Goal: Task Accomplishment & Management: Manage account settings

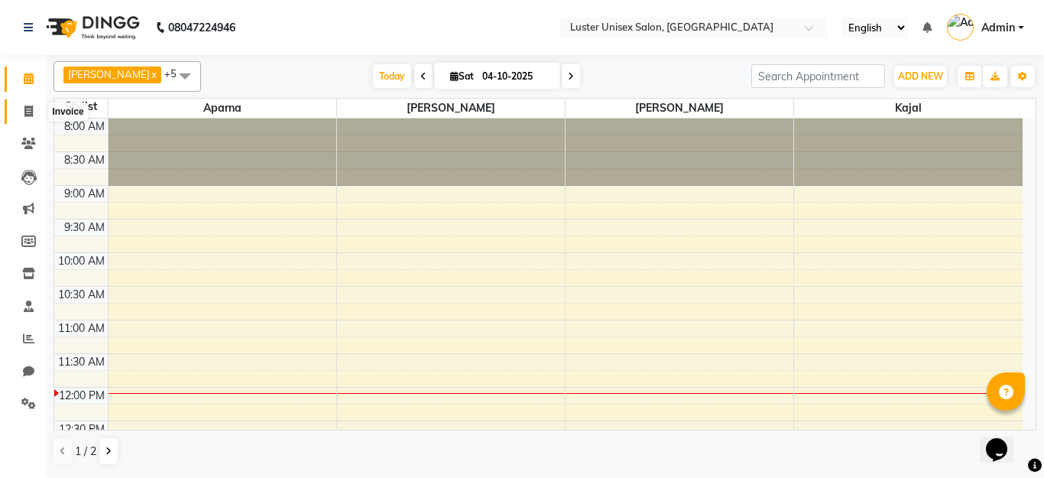
click at [29, 111] on icon at bounding box center [28, 110] width 8 height 11
select select "service"
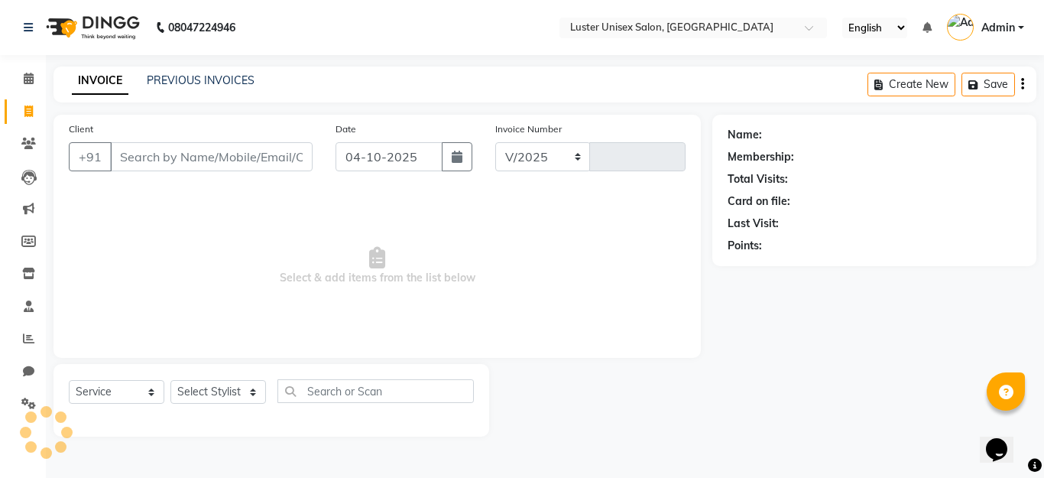
select select "7467"
type input "0652"
click at [233, 387] on select "Select Stylist" at bounding box center [218, 392] width 96 height 24
click at [235, 390] on select "Select Stylist [PERSON_NAME] kajal [PERSON_NAME]" at bounding box center [218, 392] width 96 height 24
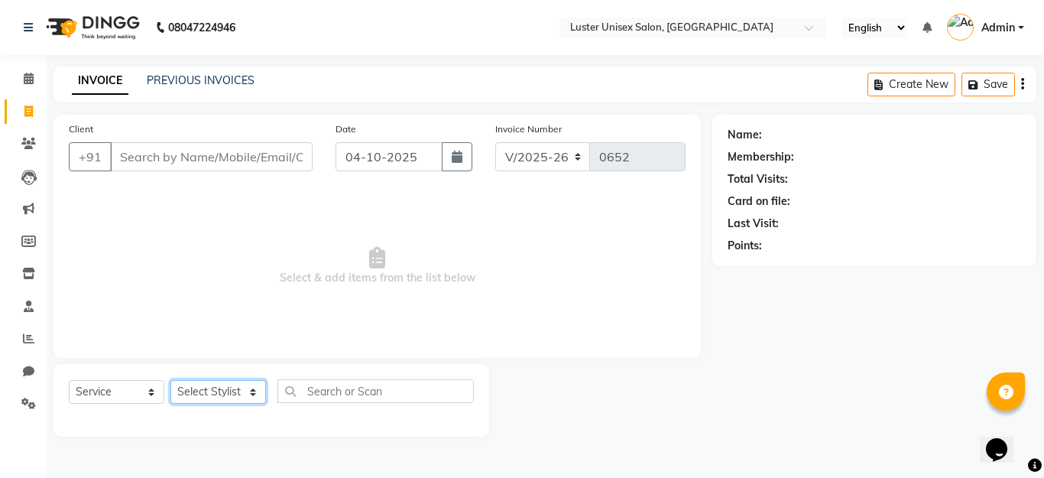
select select "88336"
click at [170, 380] on select "Select Stylist [PERSON_NAME] kajal [PERSON_NAME]" at bounding box center [218, 392] width 96 height 24
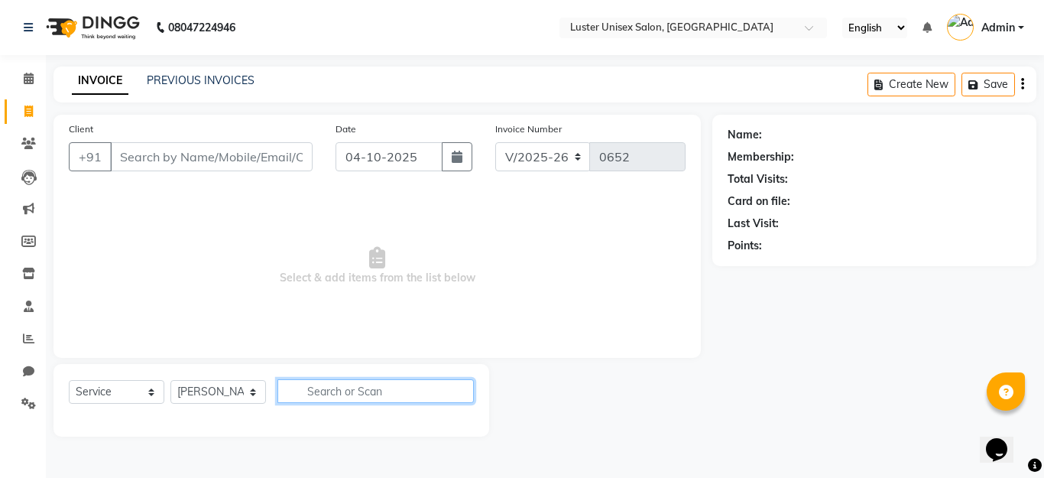
click at [345, 390] on input "text" at bounding box center [375, 391] width 196 height 24
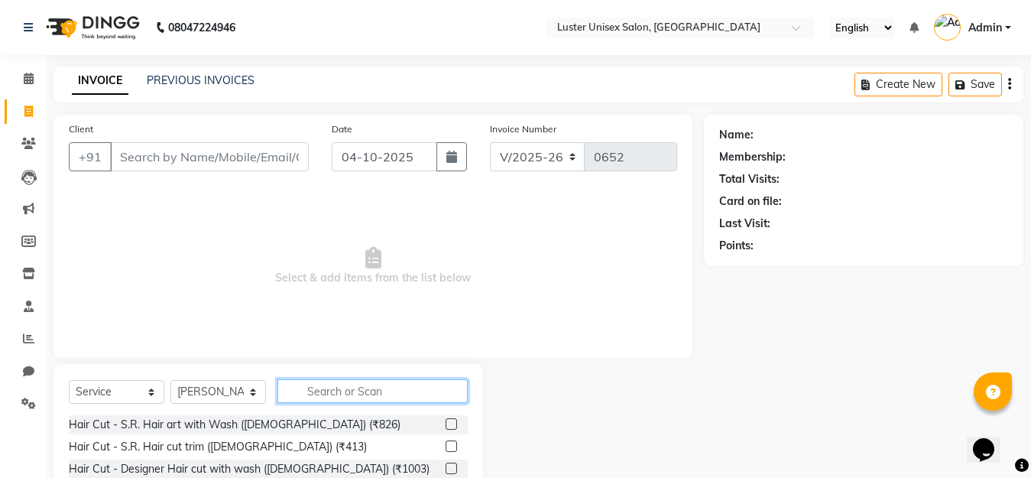
click at [356, 391] on input "text" at bounding box center [372, 391] width 190 height 24
type input "l"
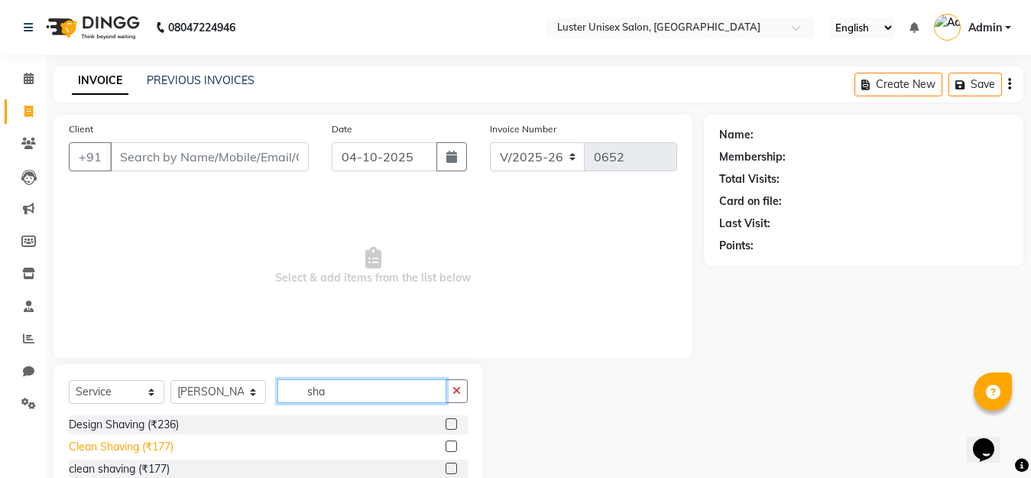
type input "sha"
drag, startPoint x: 165, startPoint y: 445, endPoint x: 228, endPoint y: 468, distance: 67.4
click at [166, 442] on div "Clean Shaving (₹177)" at bounding box center [121, 447] width 105 height 16
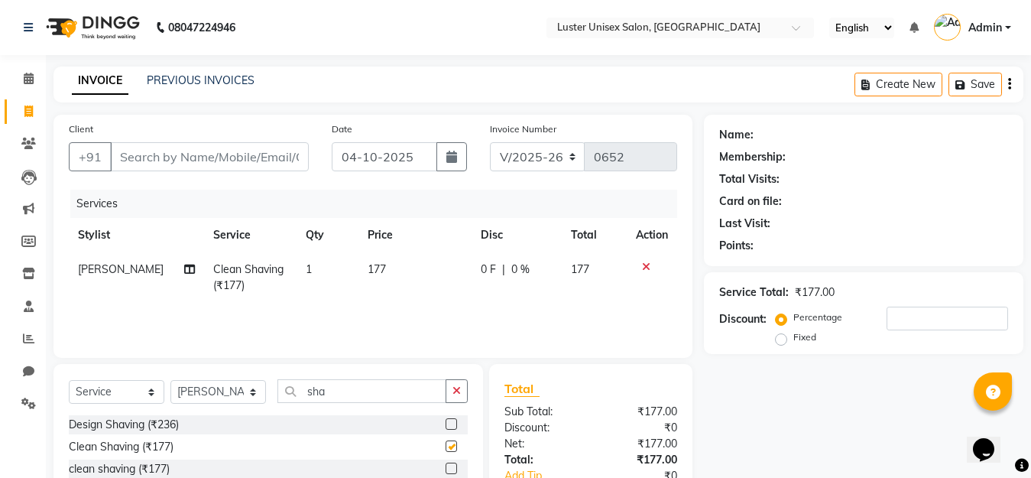
checkbox input "false"
click at [154, 154] on input "Client" at bounding box center [209, 156] width 199 height 29
click at [180, 154] on input "Client" at bounding box center [209, 156] width 199 height 29
click at [171, 157] on input "Client" at bounding box center [209, 156] width 199 height 29
type input "y"
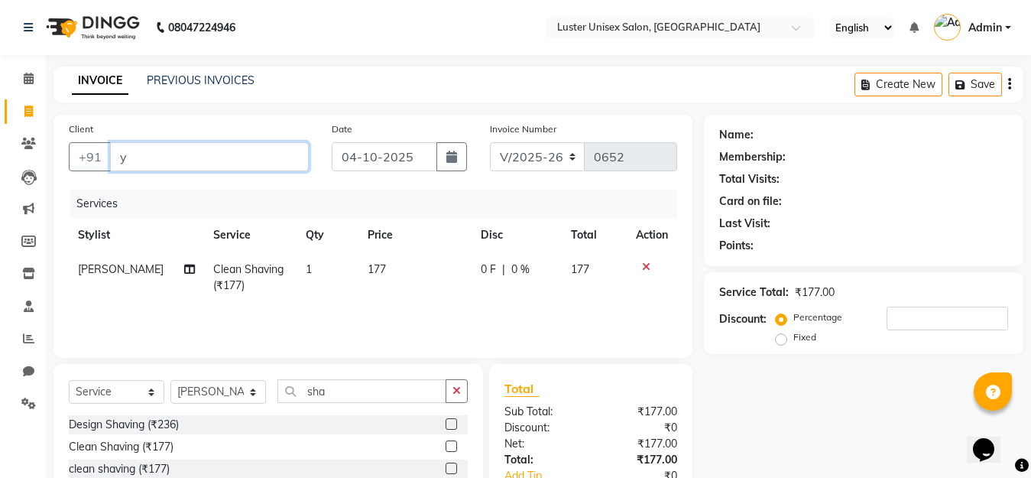
type input "0"
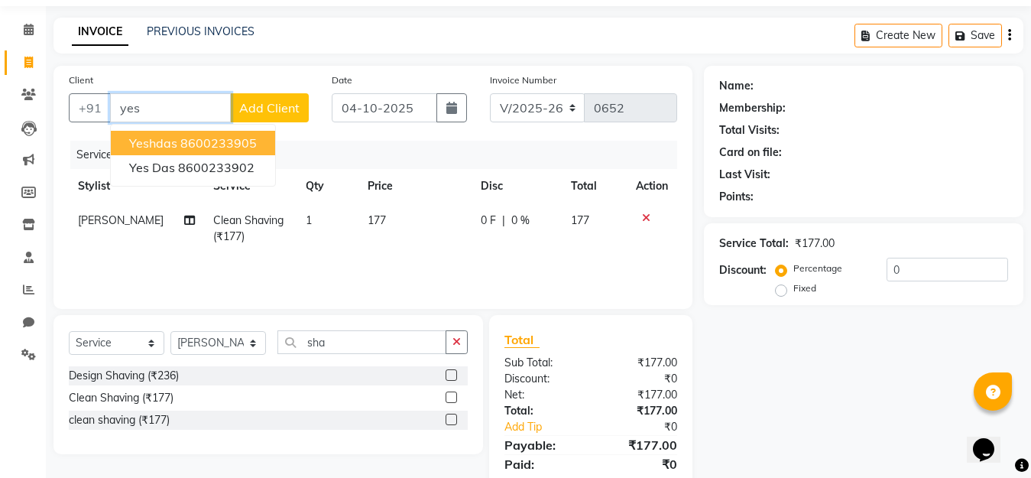
scroll to position [76, 0]
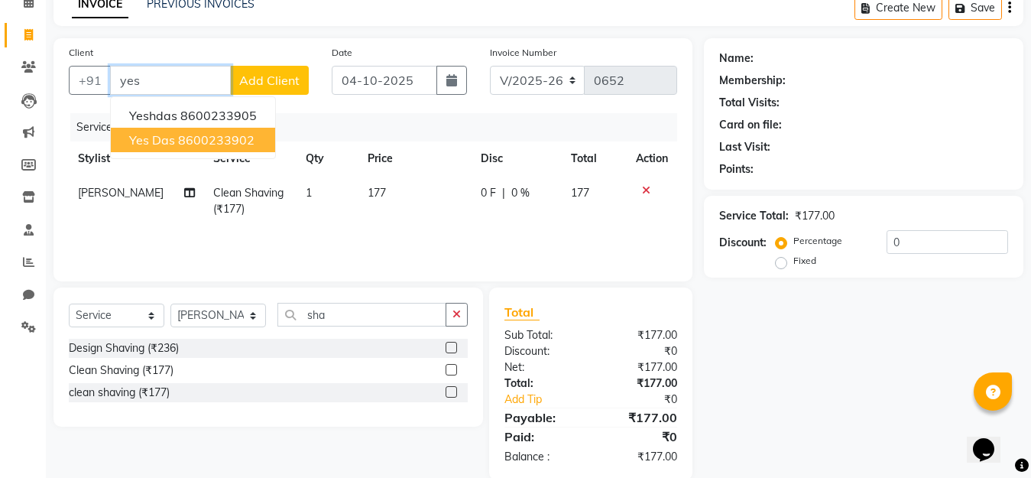
click at [185, 138] on ngb-highlight "8600233902" at bounding box center [216, 139] width 76 height 15
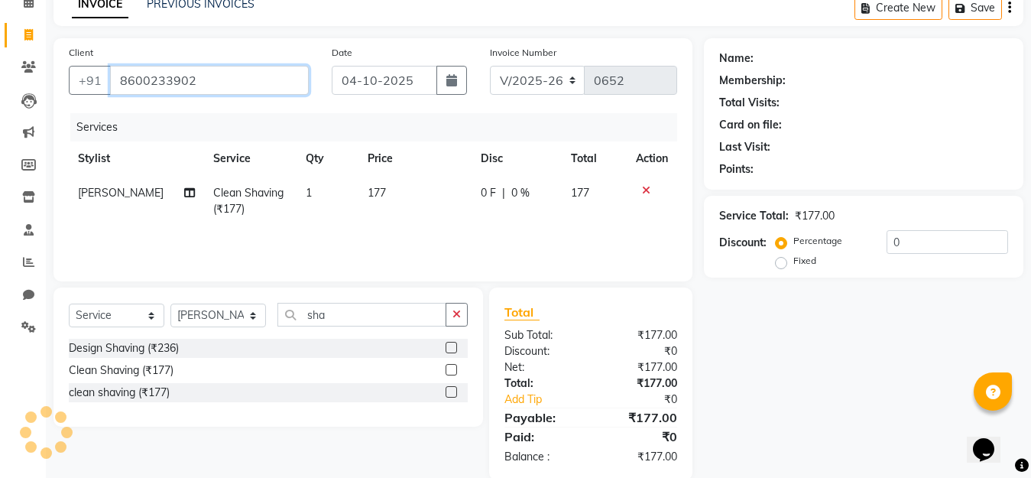
click at [215, 76] on input "8600233902" at bounding box center [209, 80] width 199 height 29
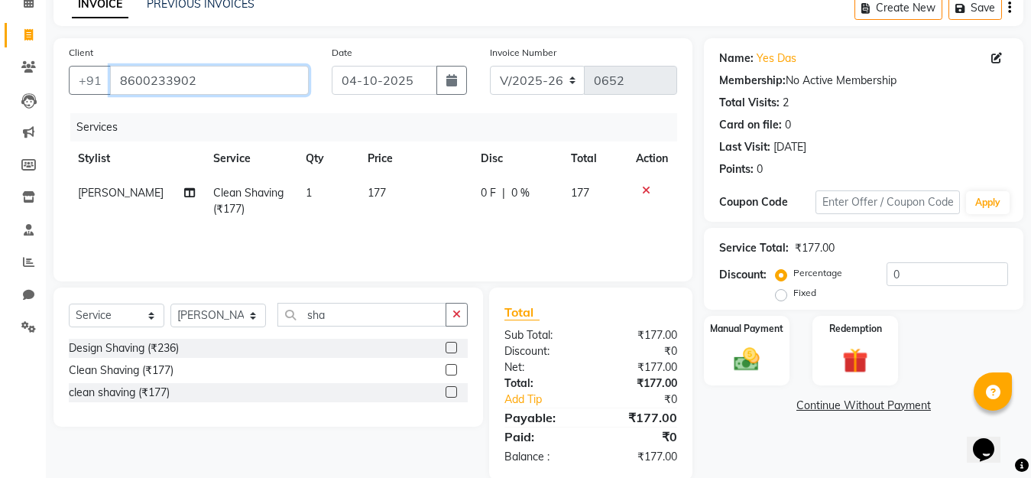
click at [215, 76] on input "8600233902" at bounding box center [209, 80] width 199 height 29
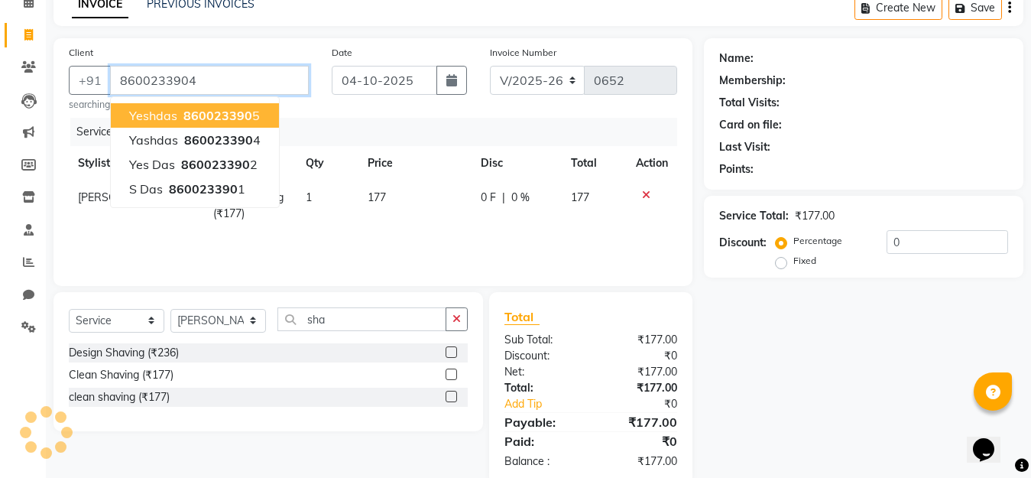
type input "8600233904"
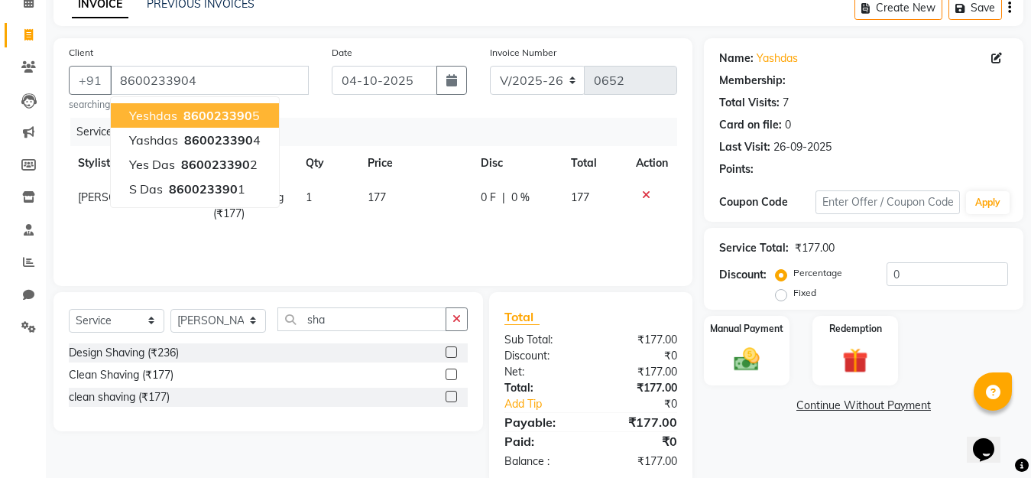
select select "1: Object"
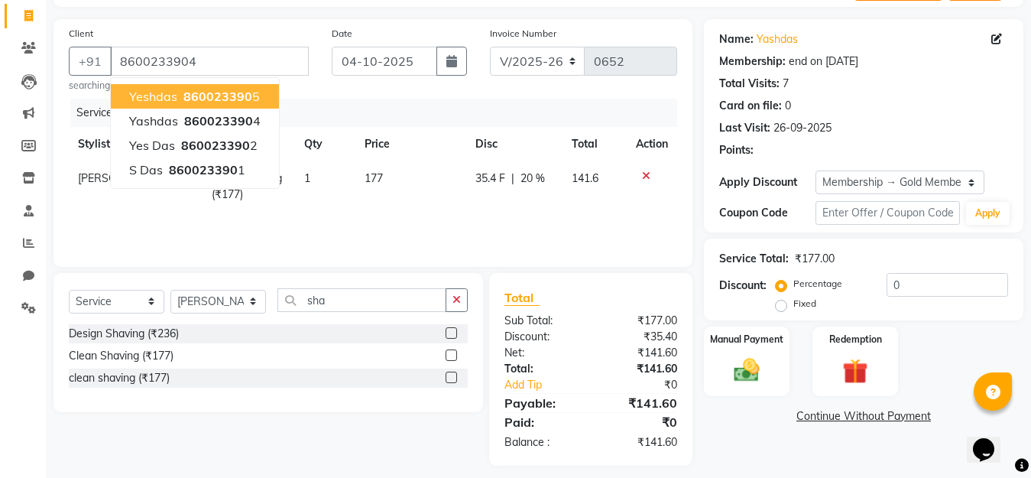
type input "20"
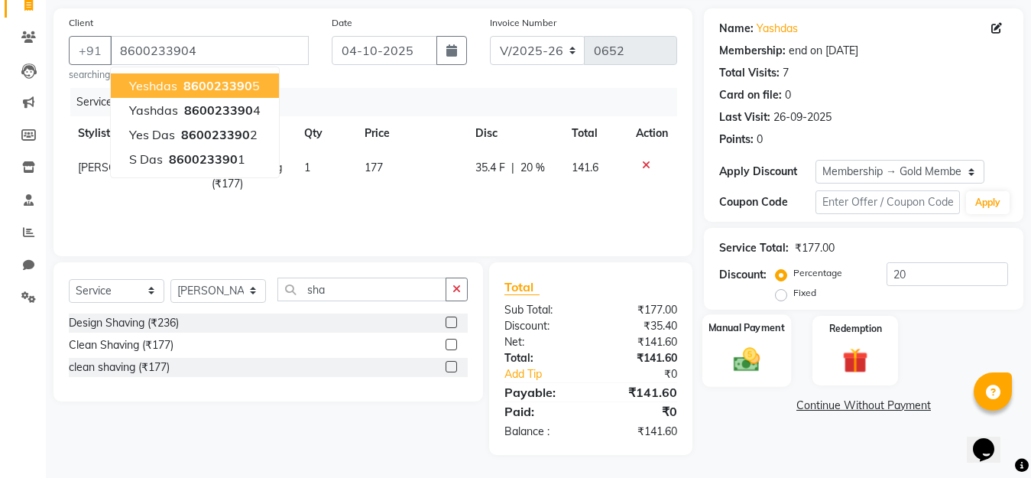
click at [743, 355] on img at bounding box center [746, 359] width 43 height 31
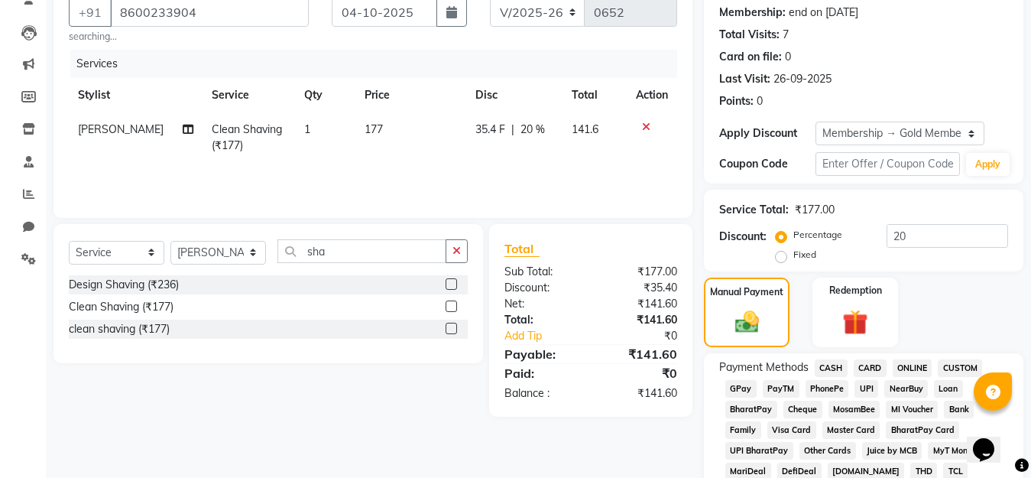
scroll to position [183, 0]
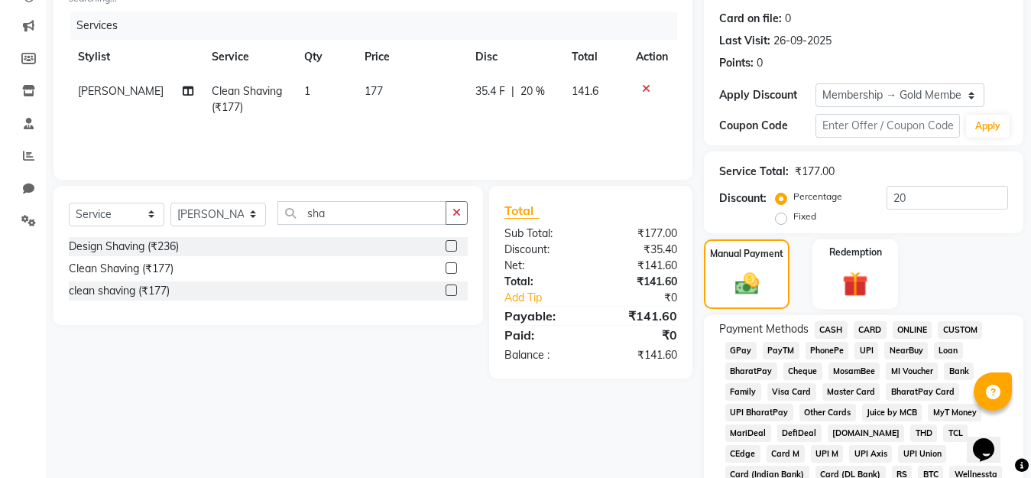
click at [781, 348] on span "PayTM" at bounding box center [781, 351] width 37 height 18
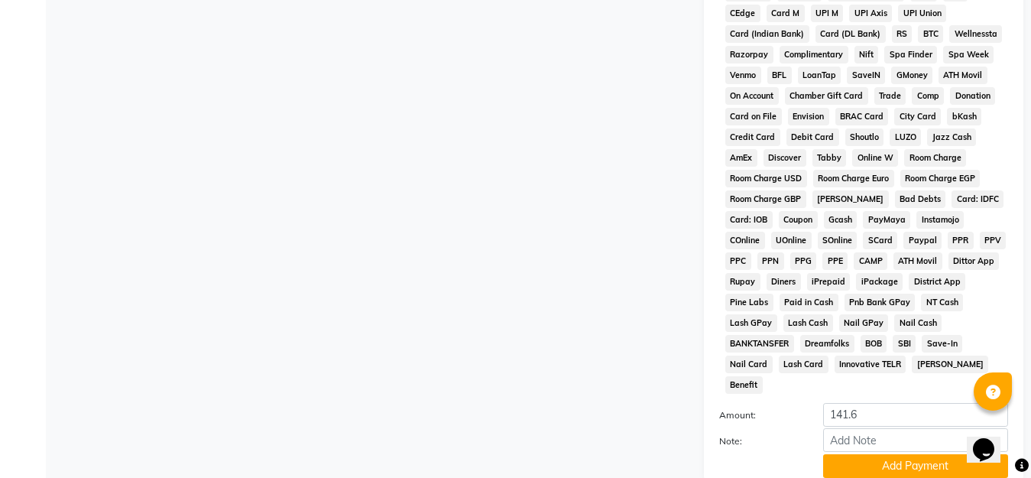
scroll to position [721, 0]
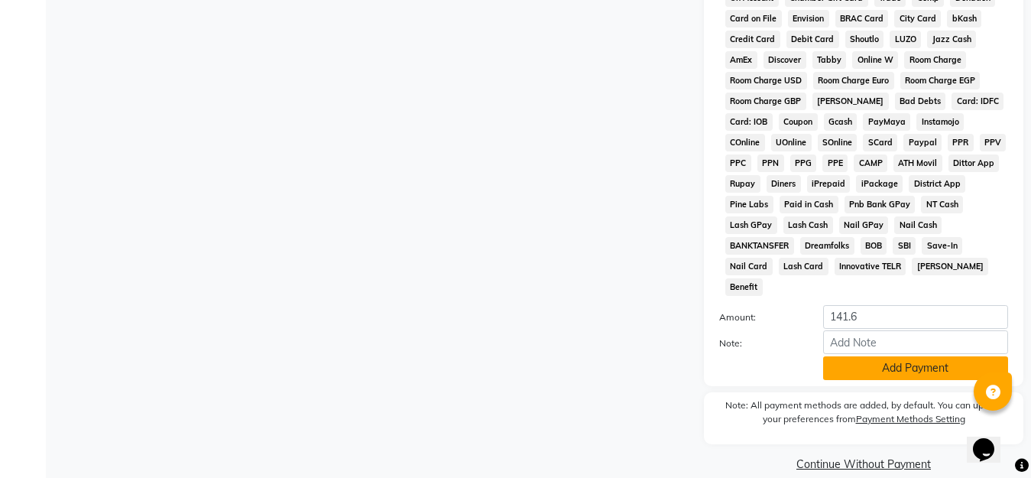
click at [869, 356] on button "Add Payment" at bounding box center [915, 368] width 185 height 24
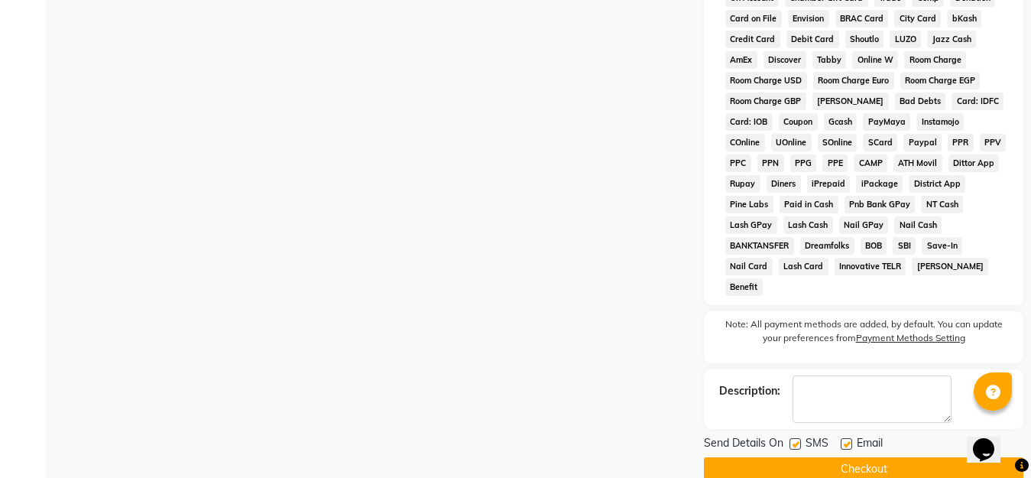
click at [837, 442] on button "Checkout" at bounding box center [863, 469] width 319 height 24
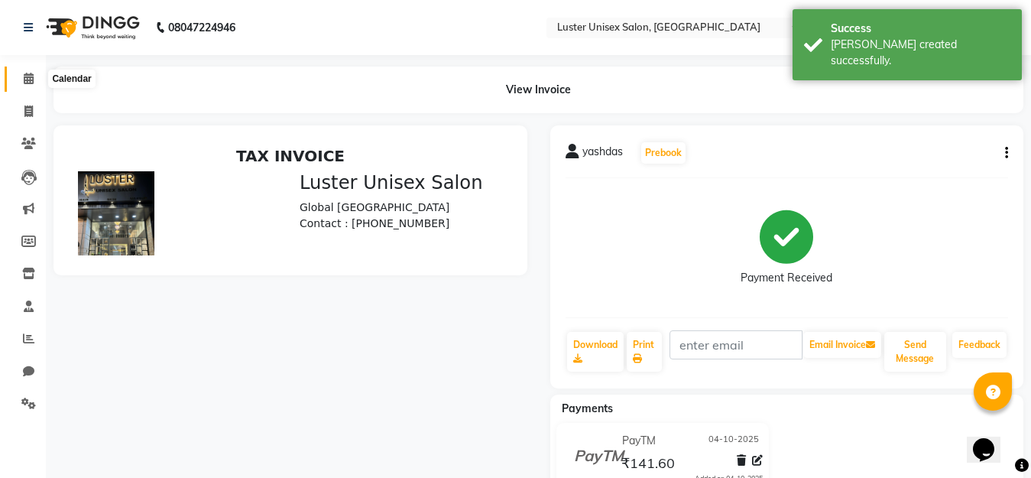
click at [32, 75] on icon at bounding box center [29, 78] width 10 height 11
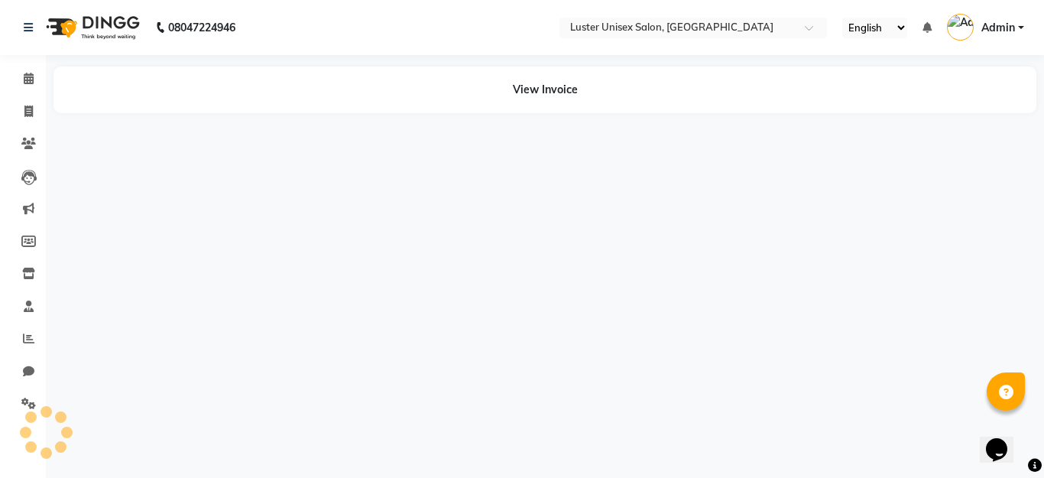
select select "service"
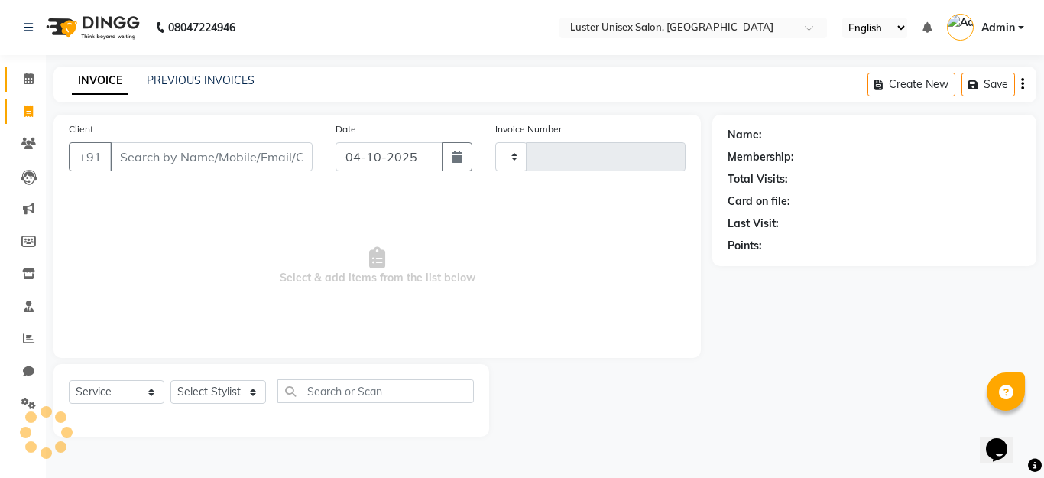
type input "0653"
select select "7467"
click at [239, 373] on div "Select Service Product Membership Package Voucher Prepaid Gift Card Select Styl…" at bounding box center [271, 400] width 436 height 73
click at [240, 381] on select "Select Stylist [PERSON_NAME] kajal [PERSON_NAME]" at bounding box center [218, 392] width 96 height 24
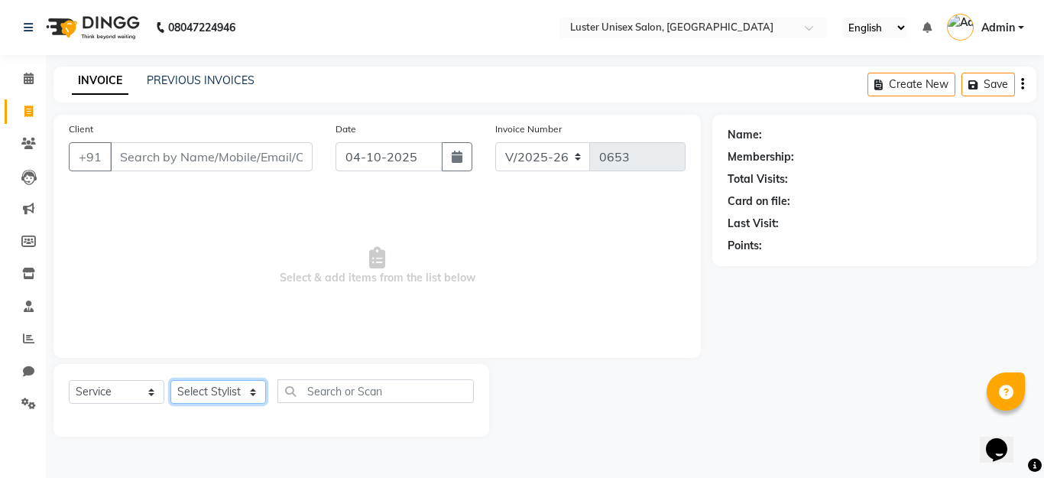
select select "68085"
click at [170, 380] on select "Select Stylist [PERSON_NAME] kajal [PERSON_NAME]" at bounding box center [218, 392] width 96 height 24
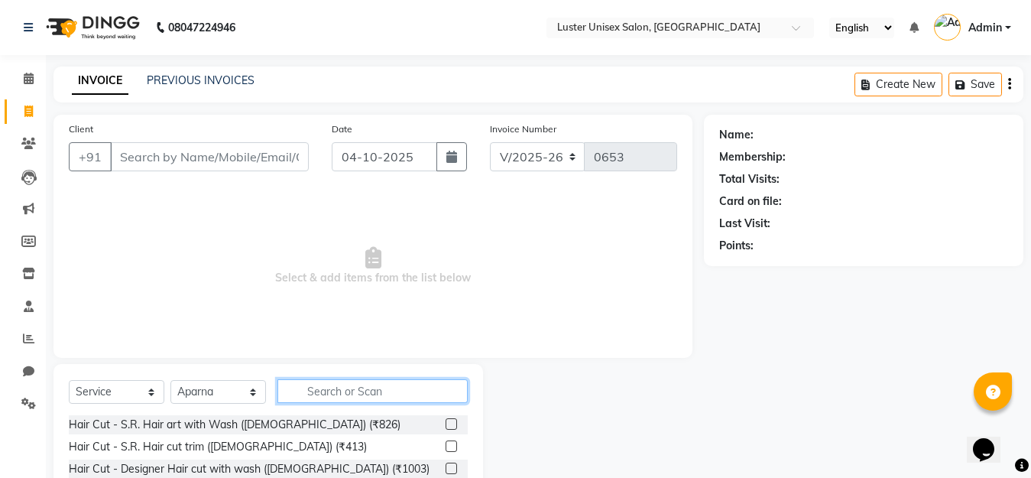
click at [344, 392] on input "text" at bounding box center [372, 391] width 190 height 24
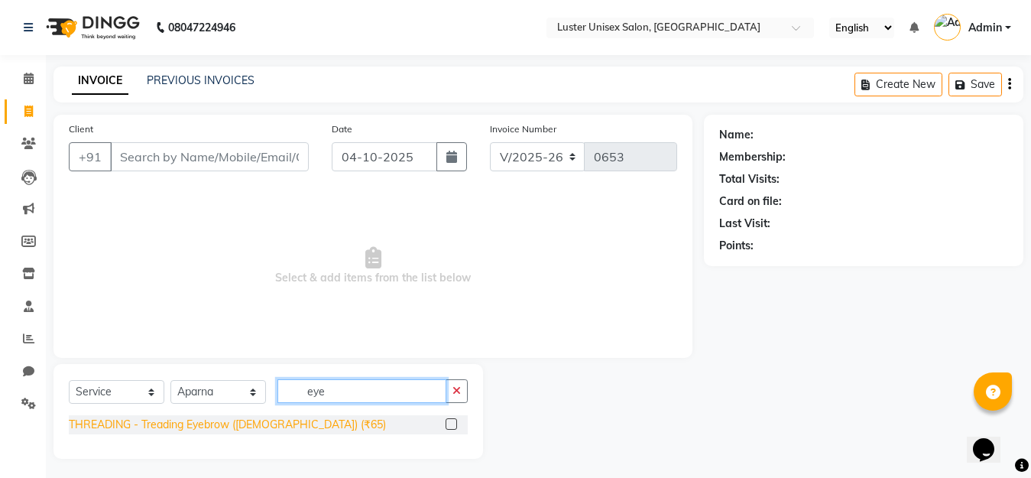
type input "eye"
click at [118, 427] on div "THREADING - Treading Eyebrow ([DEMOGRAPHIC_DATA]) (₹65)" at bounding box center [227, 424] width 317 height 16
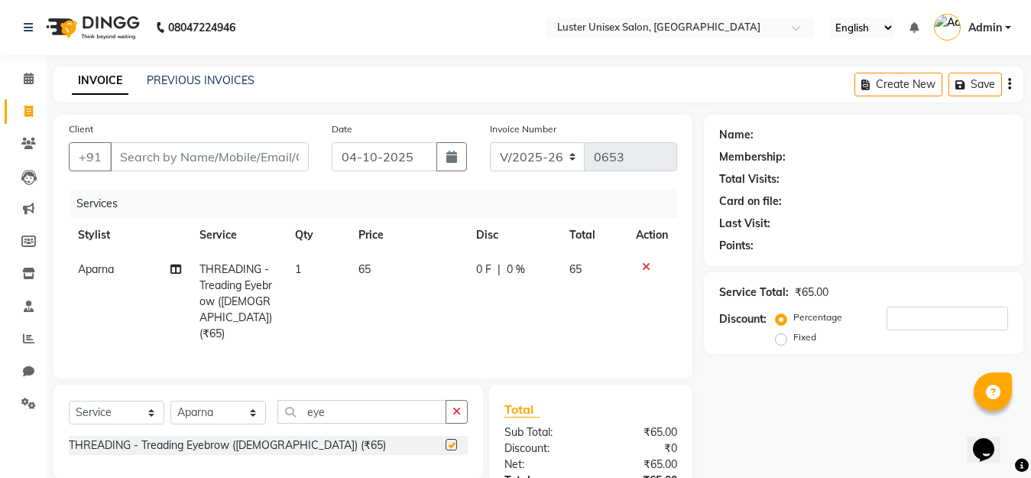
checkbox input "false"
drag, startPoint x: 299, startPoint y: 269, endPoint x: 313, endPoint y: 278, distance: 17.2
click at [304, 275] on td "1" at bounding box center [317, 301] width 63 height 99
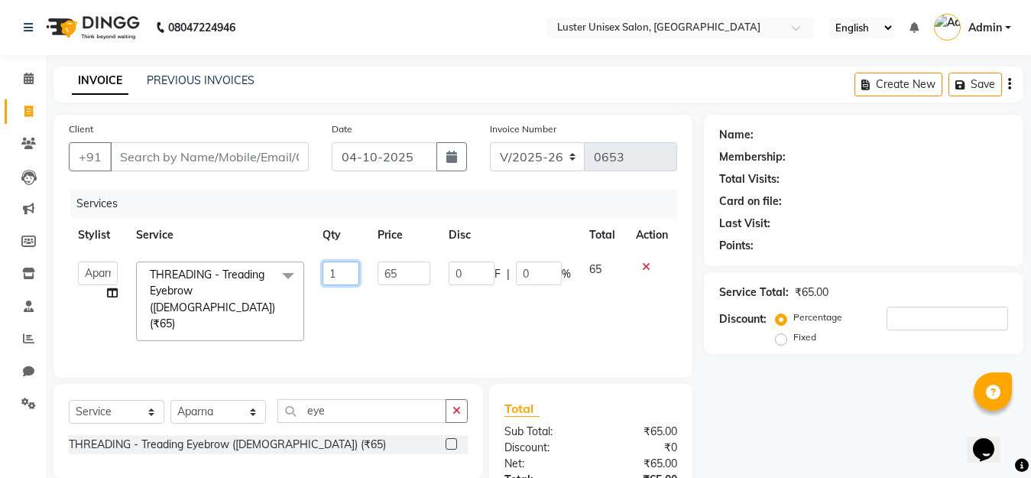
click at [342, 277] on input "1" at bounding box center [340, 273] width 36 height 24
type input "2"
click at [818, 436] on div "Name: Membership: Total Visits: Card on file: Last Visit: Points: Service Total…" at bounding box center [869, 346] width 331 height 462
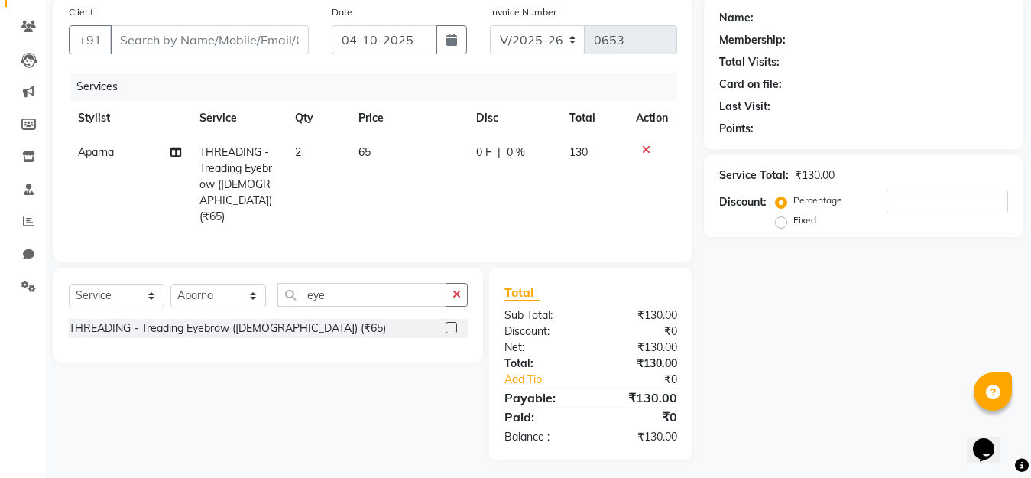
scroll to position [119, 0]
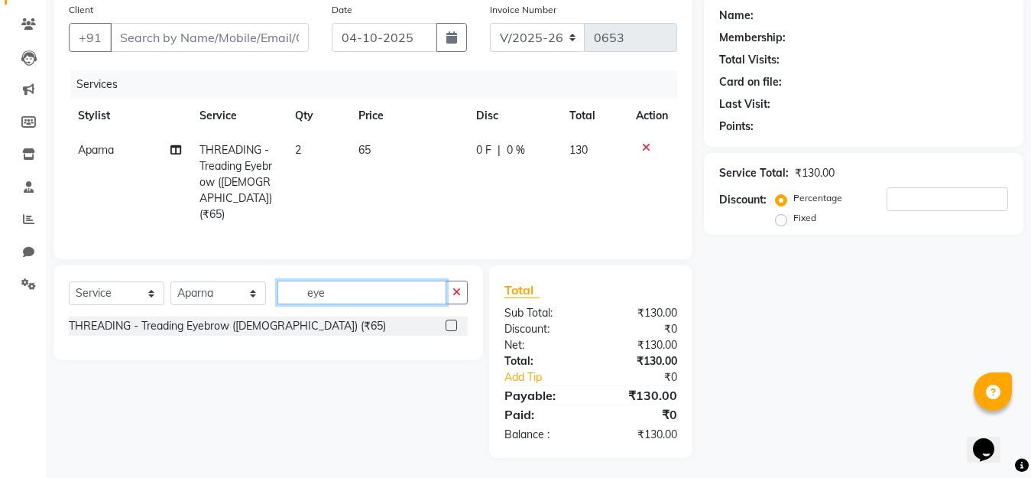
click at [348, 281] on input "eye" at bounding box center [361, 292] width 169 height 24
type input "e"
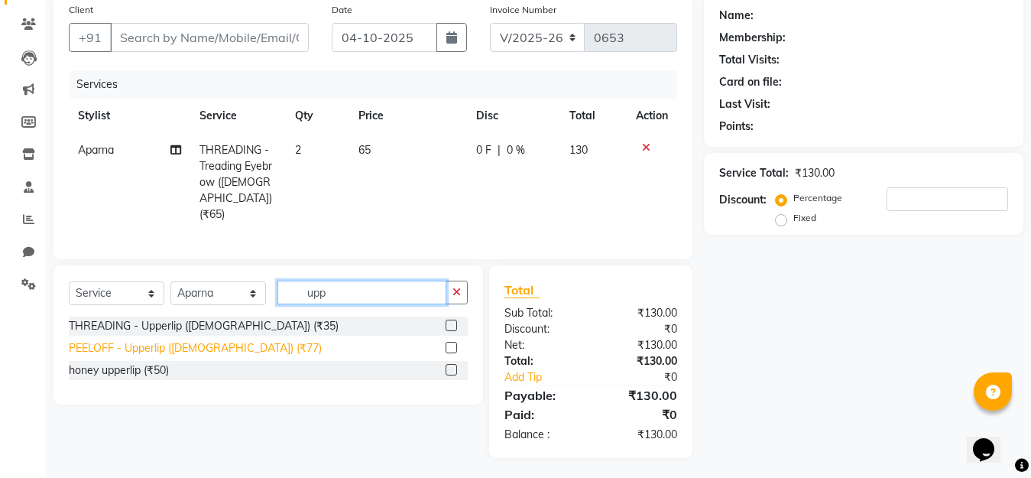
type input "upp"
click at [217, 348] on div "PEELOFF - Upperlip ([DEMOGRAPHIC_DATA]) (₹77)" at bounding box center [195, 348] width 253 height 16
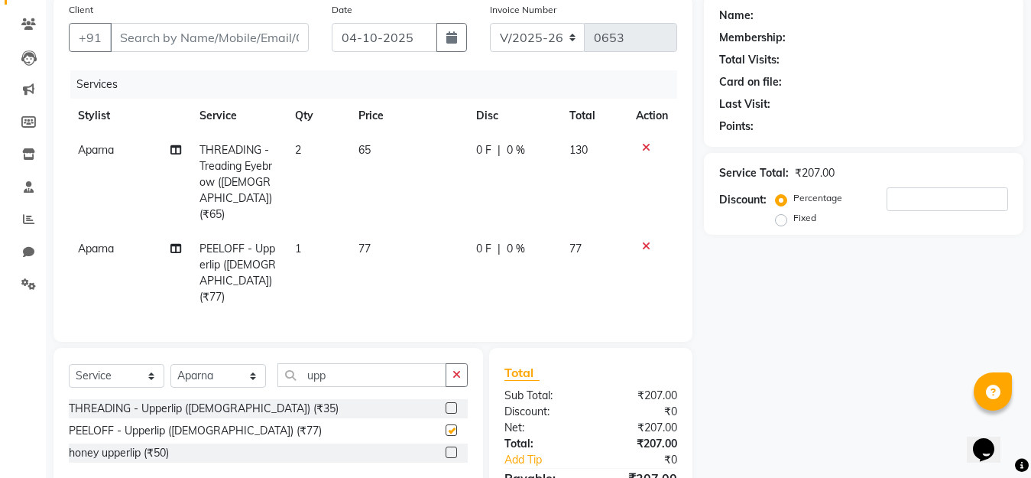
checkbox input "false"
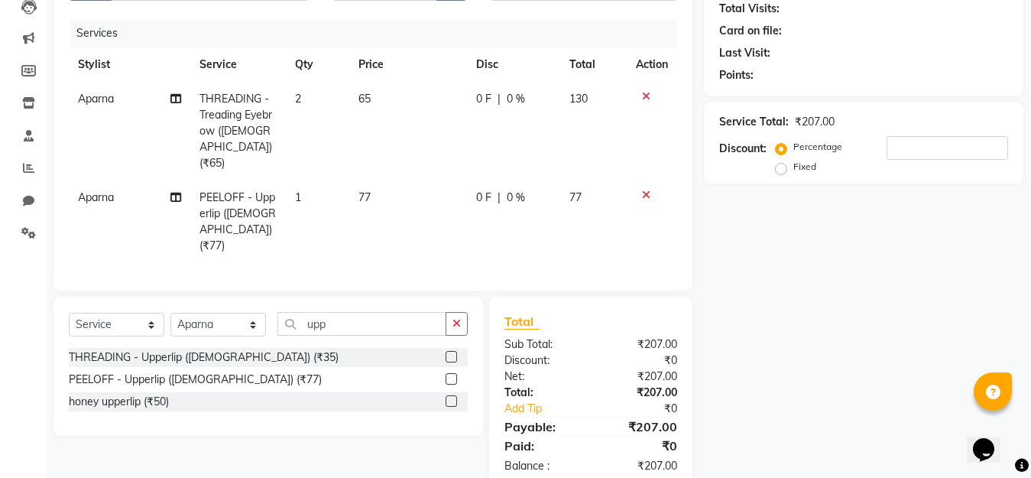
scroll to position [186, 0]
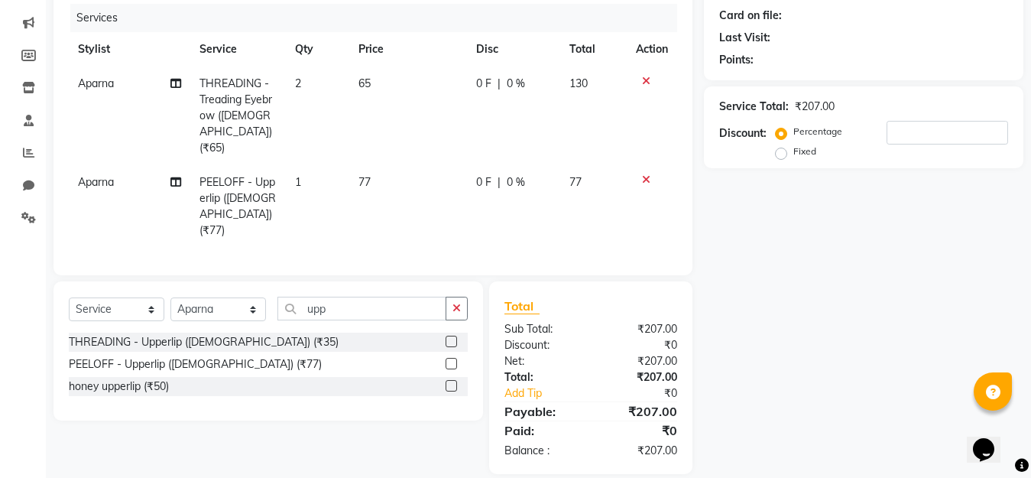
click at [645, 174] on icon at bounding box center [646, 179] width 8 height 11
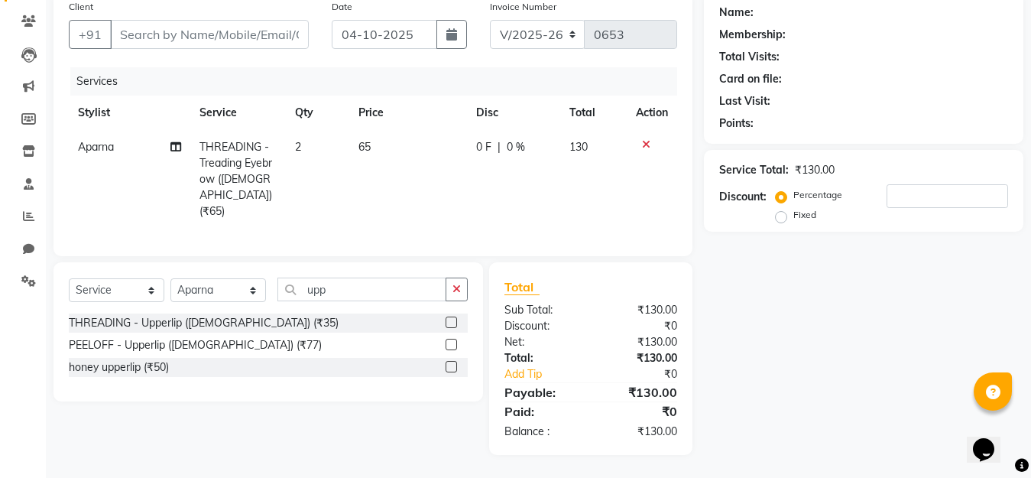
scroll to position [119, 0]
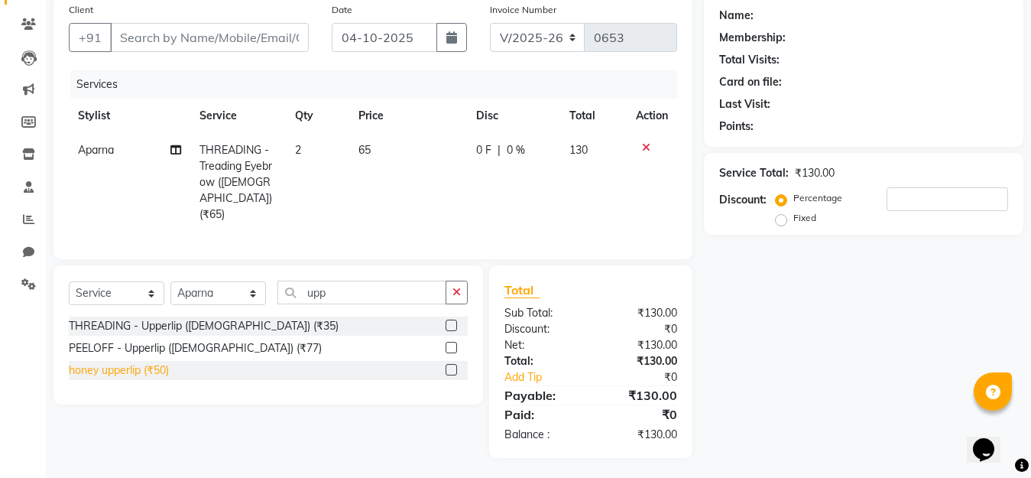
click at [133, 374] on div "honey upperlip (₹50)" at bounding box center [119, 370] width 100 height 16
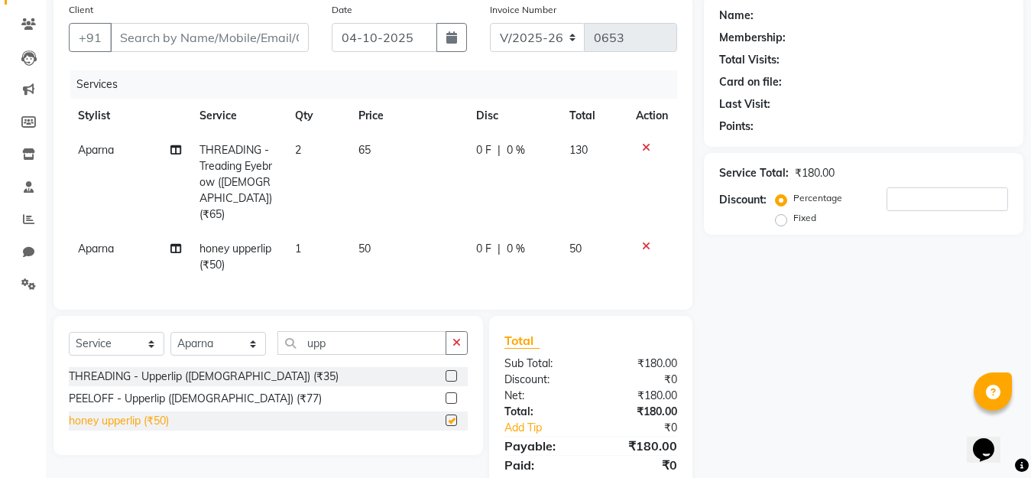
scroll to position [170, 0]
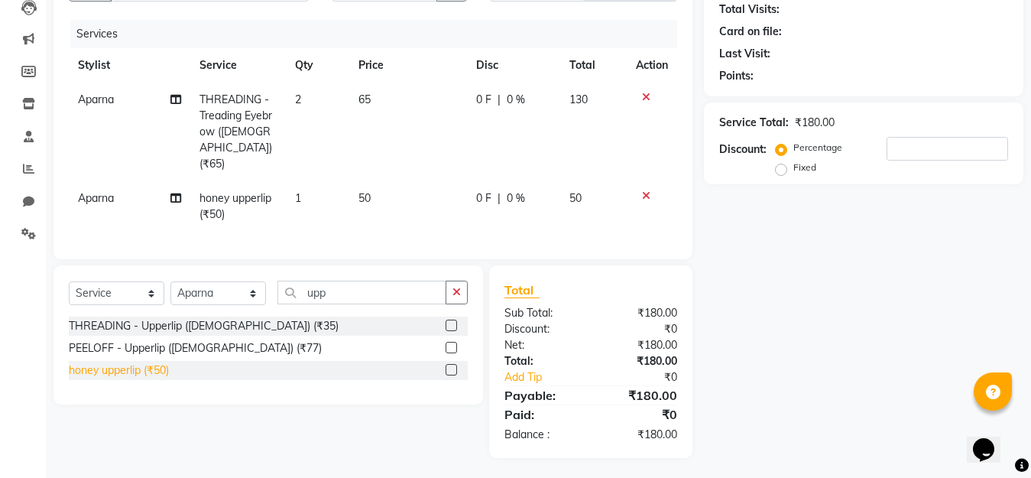
checkbox input "false"
click at [647, 190] on icon at bounding box center [646, 195] width 8 height 11
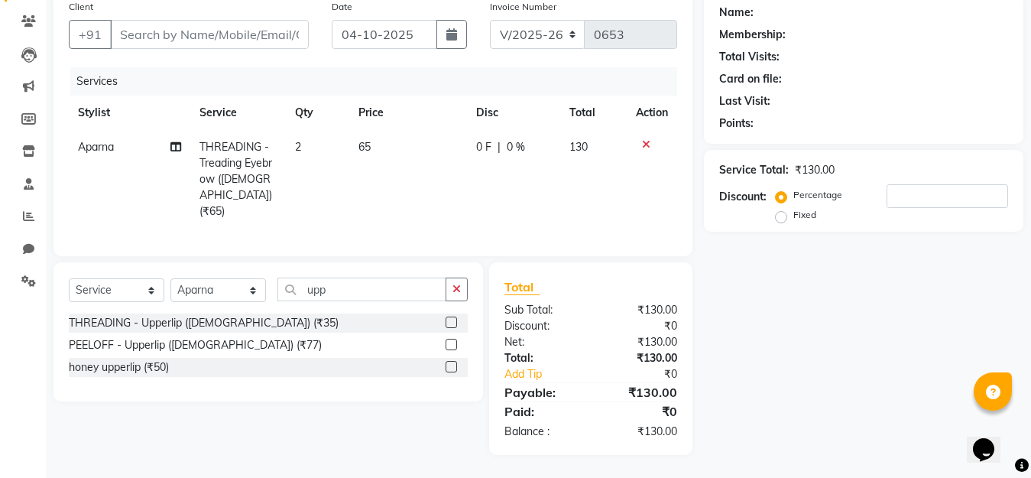
scroll to position [119, 0]
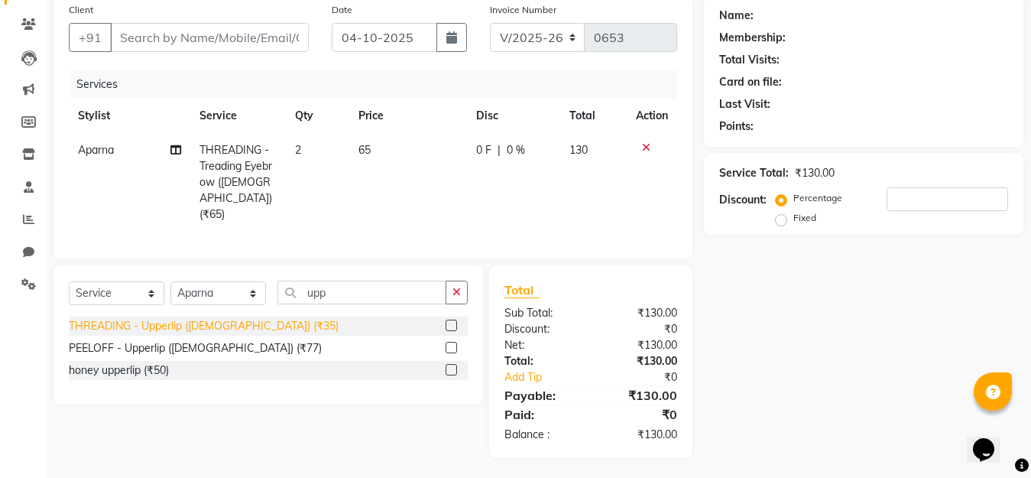
click at [151, 318] on div "THREADING - Upperlip ([DEMOGRAPHIC_DATA]) (₹35)" at bounding box center [204, 326] width 270 height 16
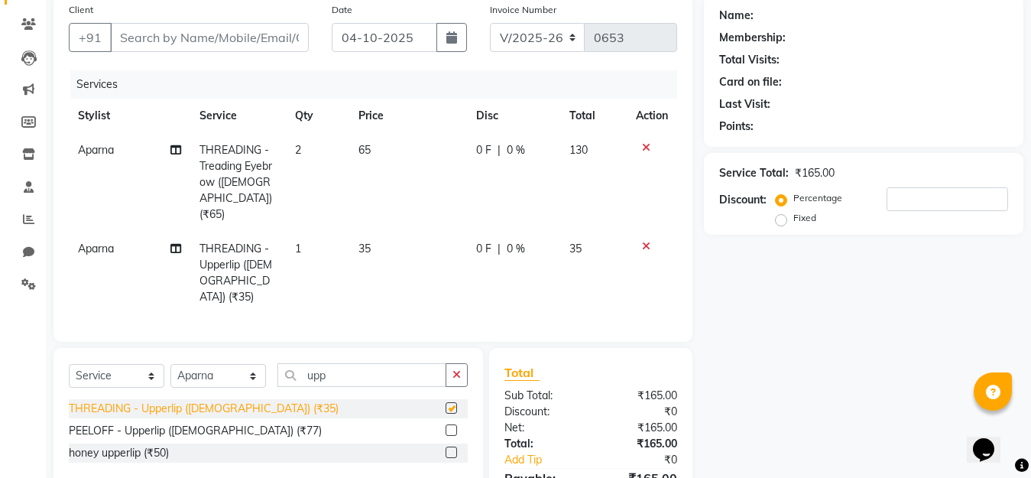
scroll to position [186, 0]
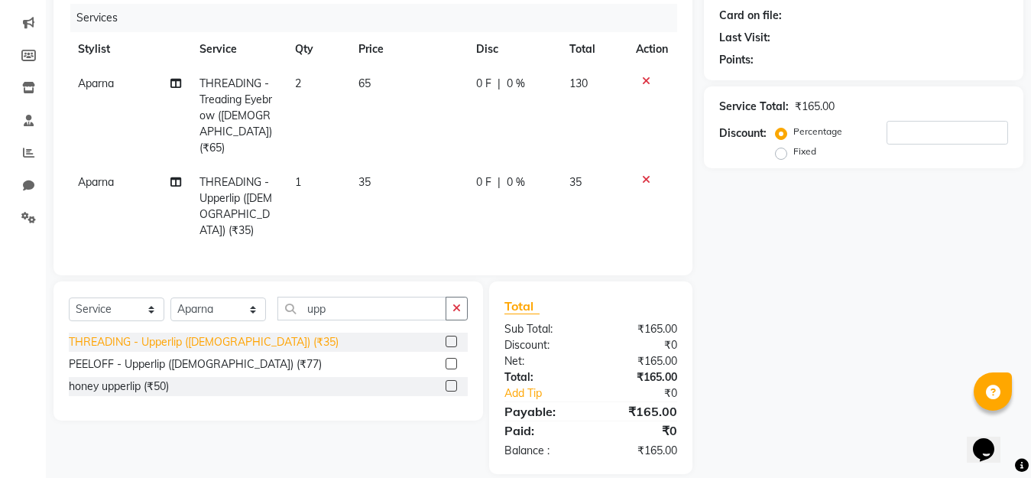
checkbox input "false"
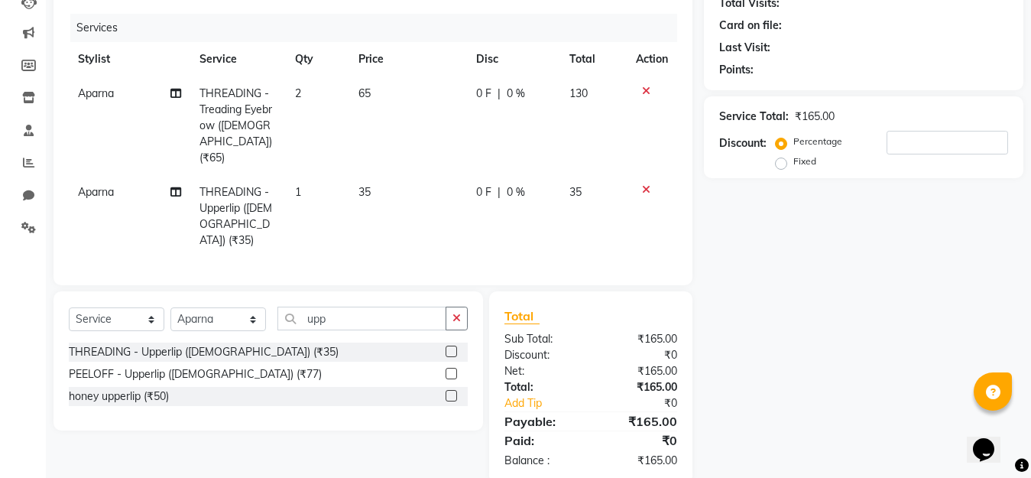
scroll to position [0, 0]
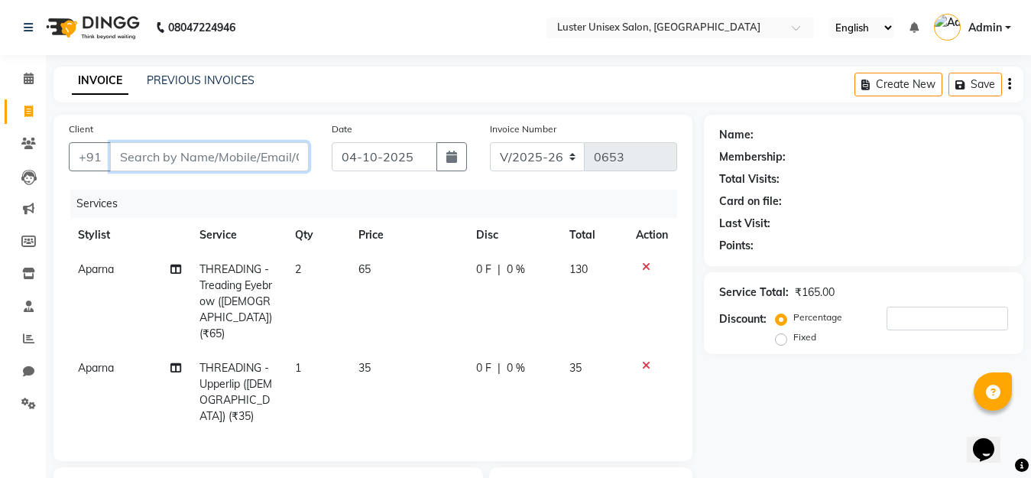
click at [246, 160] on input "Client" at bounding box center [209, 156] width 199 height 29
click at [206, 154] on input "Client" at bounding box center [209, 156] width 199 height 29
type input "9"
type input "0"
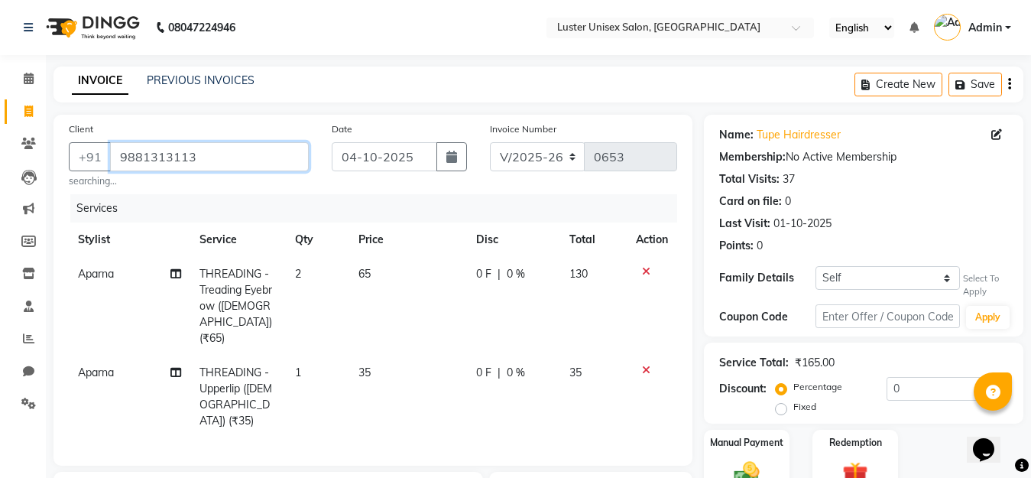
click at [216, 169] on input "9881313113" at bounding box center [209, 156] width 199 height 29
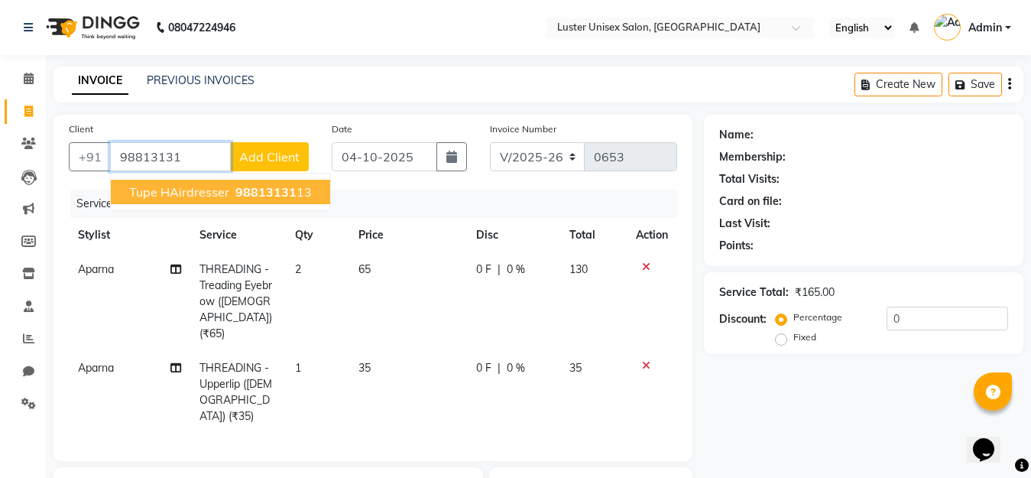
click at [245, 187] on span "98813131" at bounding box center [265, 191] width 61 height 15
type input "9881313113"
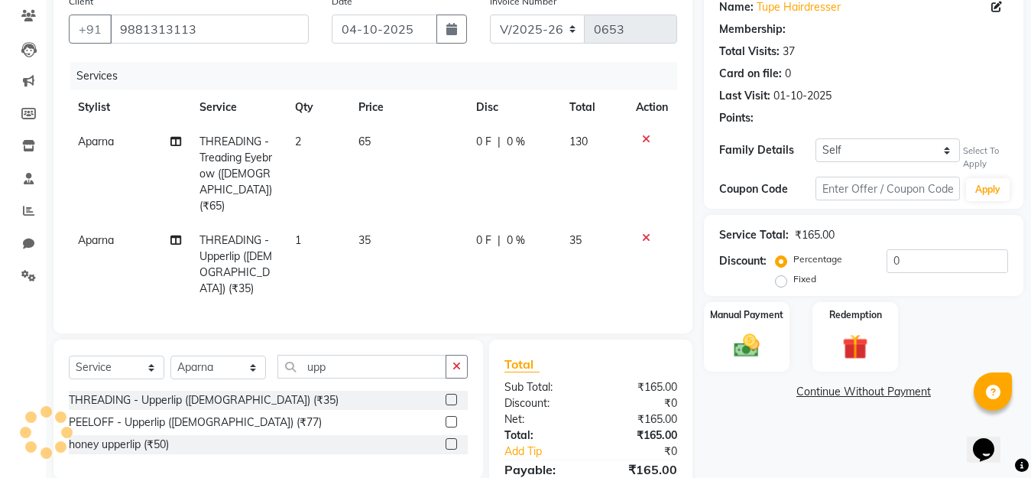
scroll to position [186, 0]
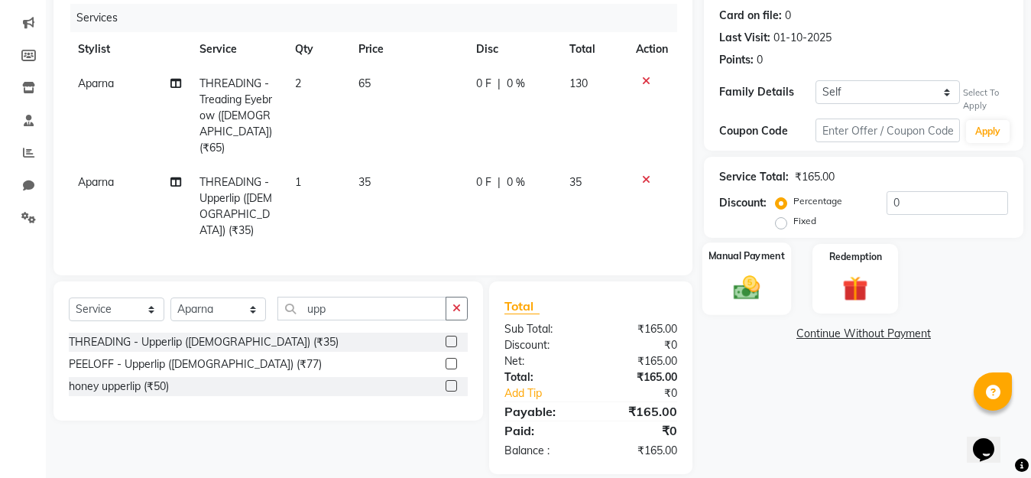
click at [745, 280] on img at bounding box center [746, 288] width 43 height 31
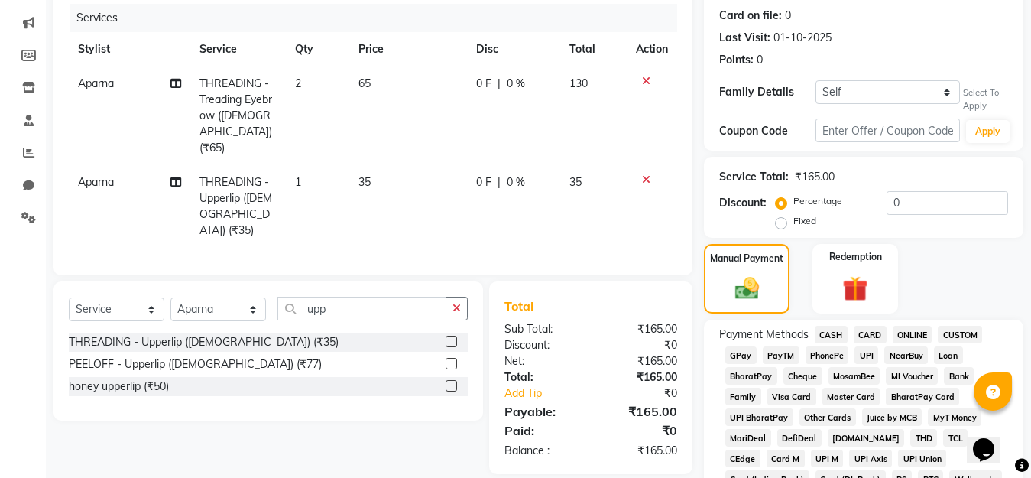
click at [743, 358] on span "GPay" at bounding box center [740, 355] width 31 height 18
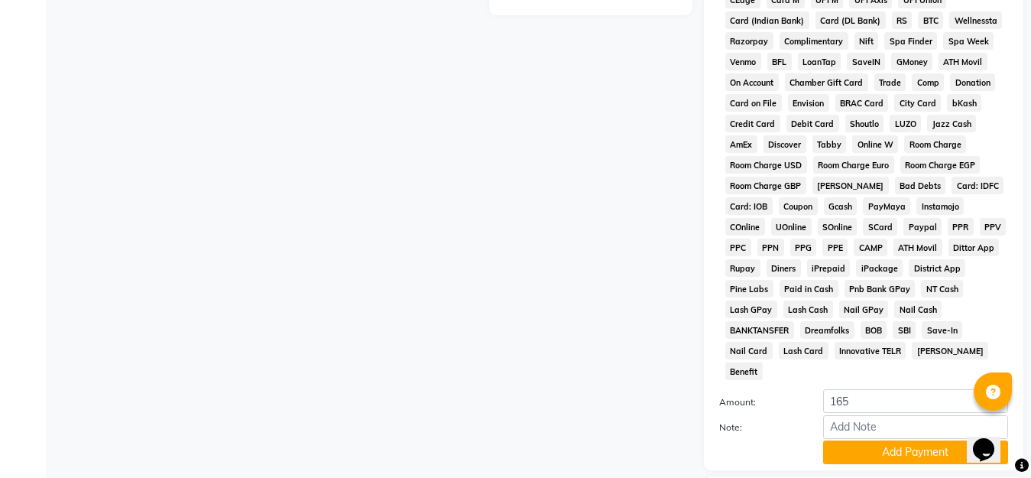
click at [899, 442] on div "Payment Methods CASH CARD ONLINE CUSTOM GPay PayTM PhonePe UPI NearBuy Loan Bha…" at bounding box center [863, 165] width 319 height 609
click at [902, 440] on button "Add Payment" at bounding box center [915, 452] width 185 height 24
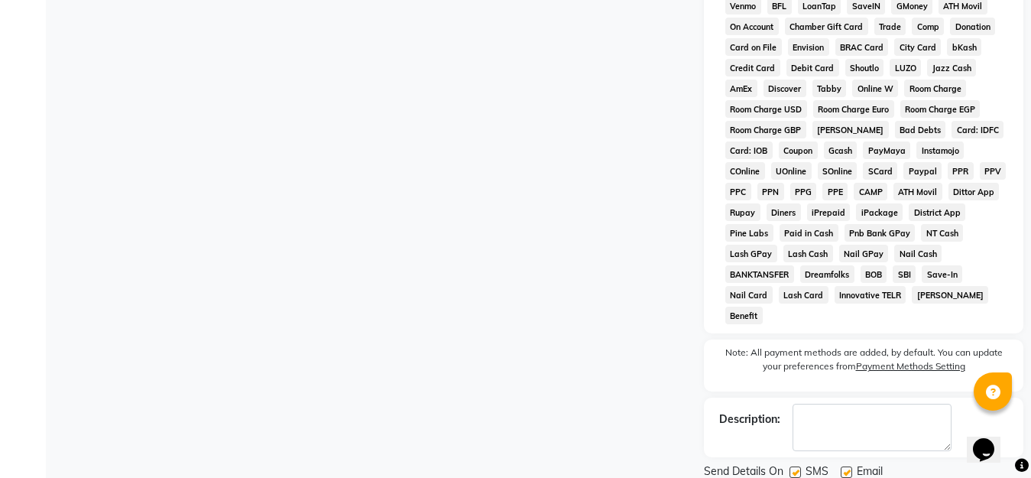
scroll to position [734, 0]
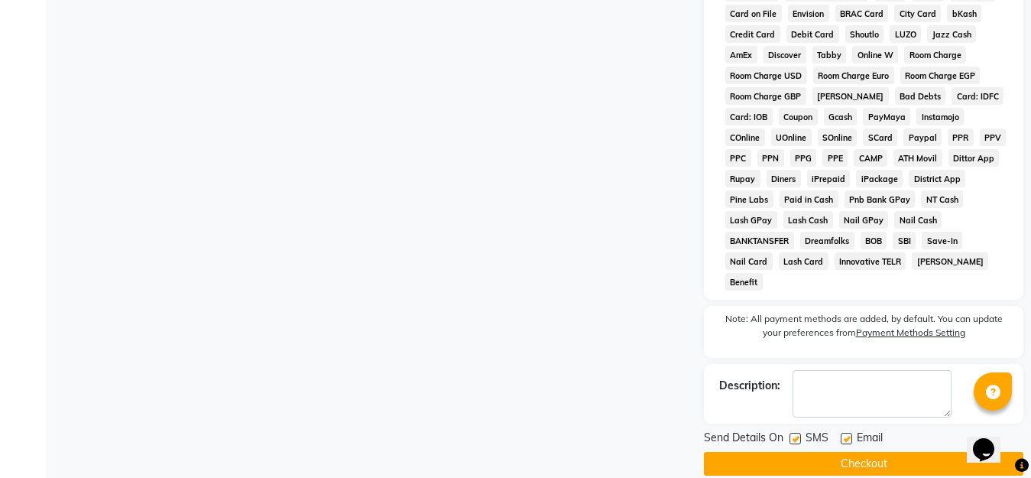
click at [922, 442] on button "Checkout" at bounding box center [863, 464] width 319 height 24
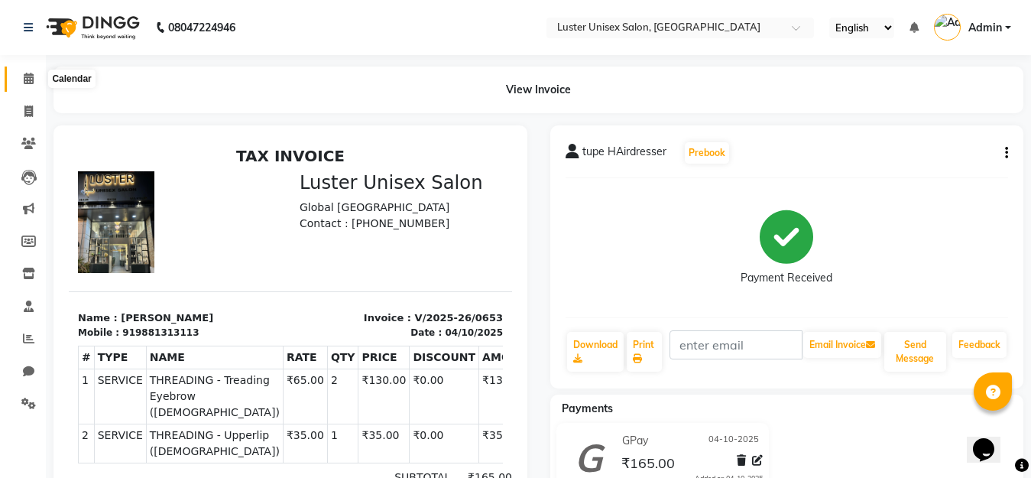
click at [31, 75] on icon at bounding box center [29, 78] width 10 height 11
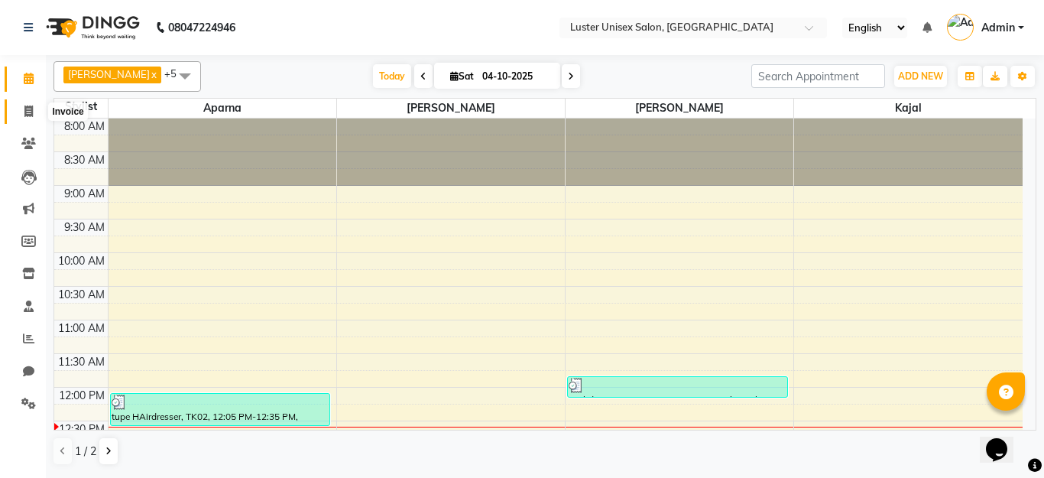
click at [29, 109] on icon at bounding box center [28, 110] width 8 height 11
select select "service"
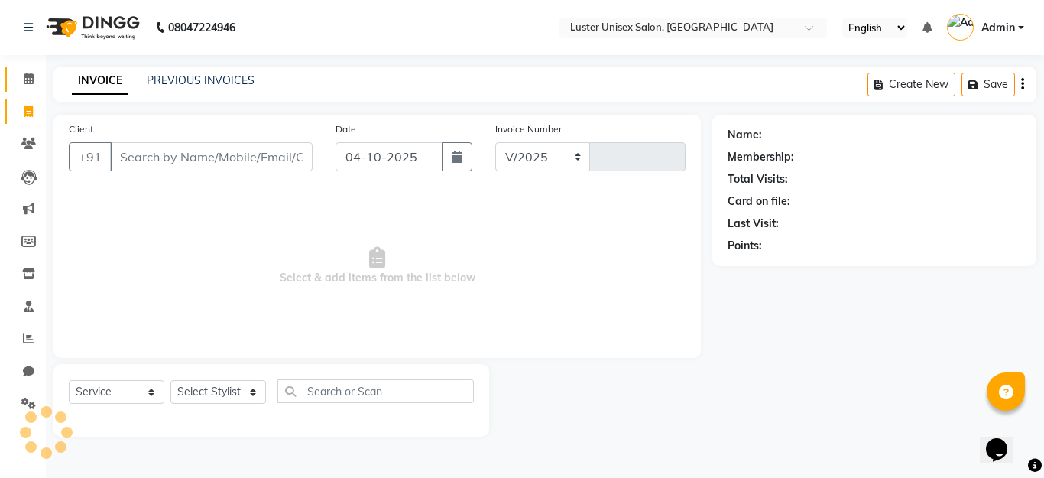
select select "7467"
type input "0654"
click at [219, 392] on select "Select Stylist" at bounding box center [218, 392] width 96 height 24
click at [222, 390] on select "Select Stylist" at bounding box center [218, 392] width 96 height 24
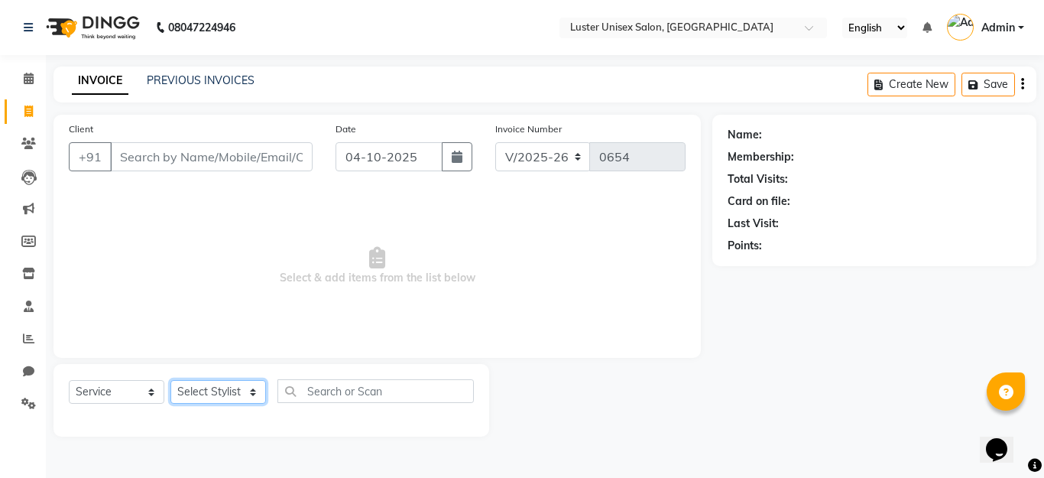
click at [223, 390] on select "Select Stylist" at bounding box center [218, 392] width 96 height 24
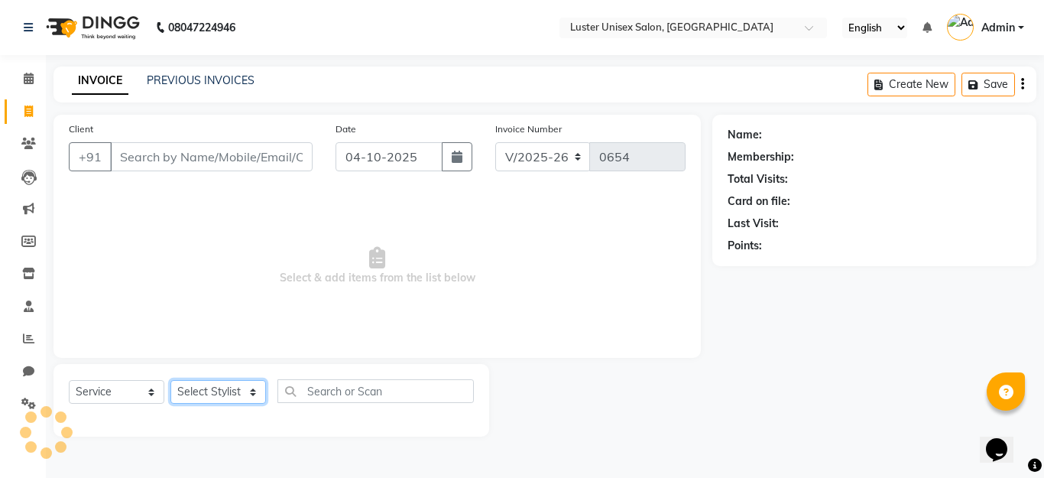
click at [223, 390] on select "Select Stylist" at bounding box center [218, 392] width 96 height 24
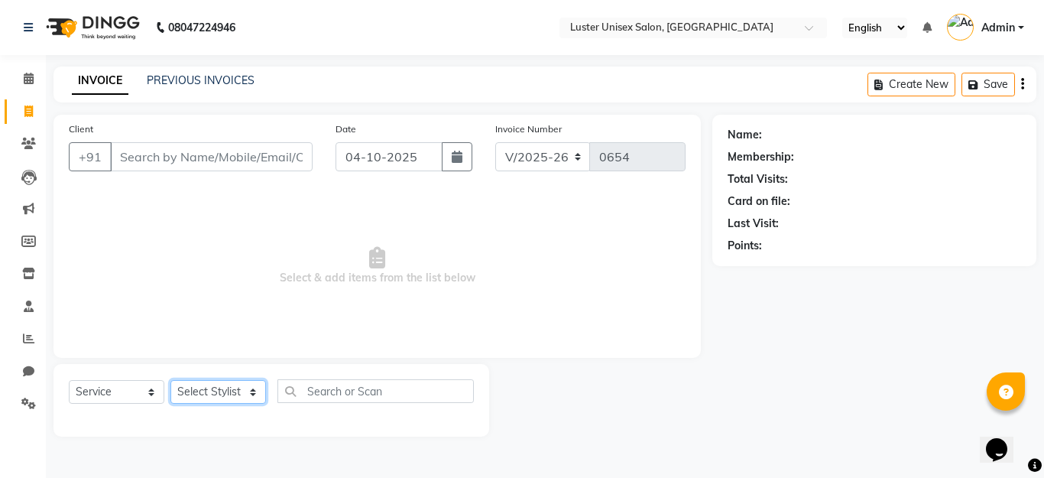
click at [223, 390] on select "Select Stylist" at bounding box center [218, 392] width 96 height 24
click at [222, 392] on select "Select Stylist" at bounding box center [218, 392] width 96 height 24
click at [225, 399] on select "Select Stylist" at bounding box center [218, 392] width 96 height 24
click at [225, 401] on select "Select Stylist" at bounding box center [218, 392] width 96 height 24
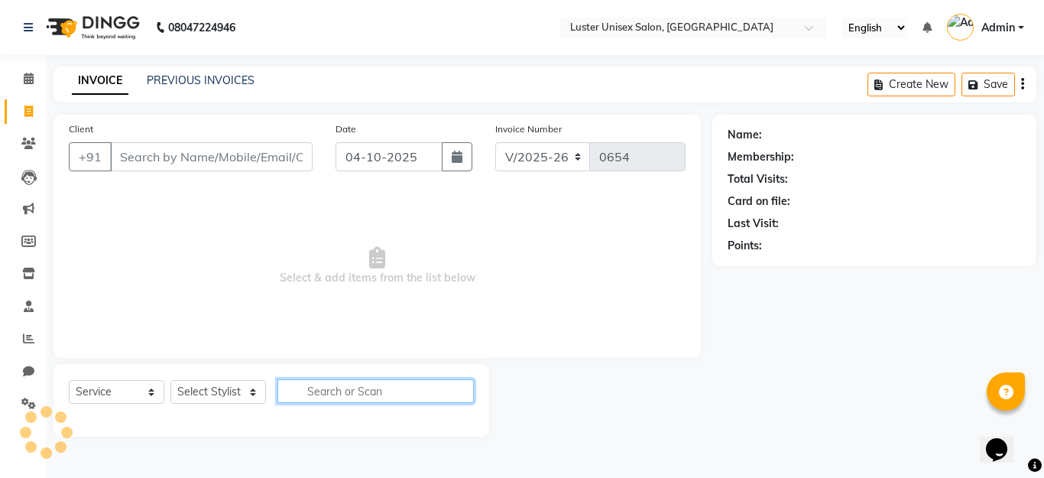
click at [327, 393] on input "text" at bounding box center [375, 391] width 196 height 24
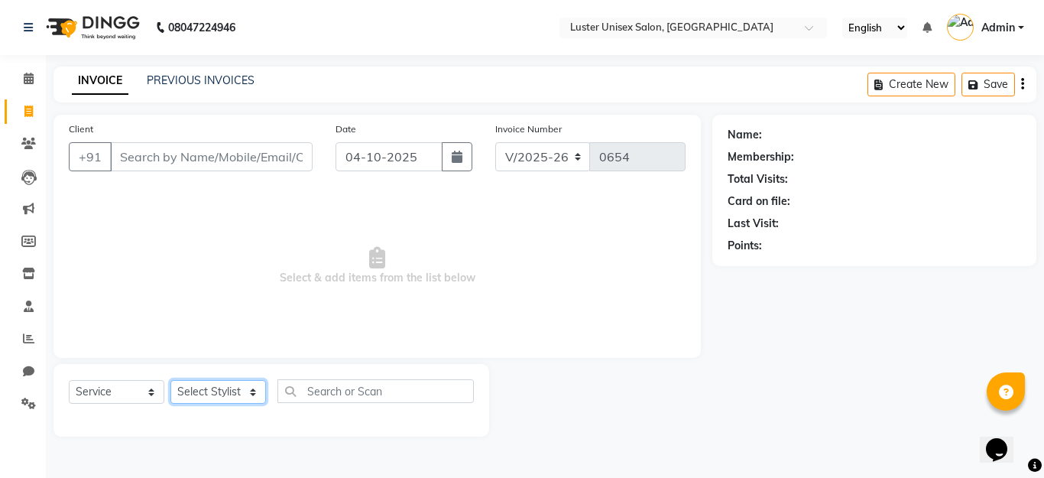
click at [251, 384] on select "Select Stylist [PERSON_NAME] kajal [PERSON_NAME]" at bounding box center [218, 392] width 96 height 24
select select "88336"
click at [170, 380] on select "Select Stylist [PERSON_NAME] kajal [PERSON_NAME]" at bounding box center [218, 392] width 96 height 24
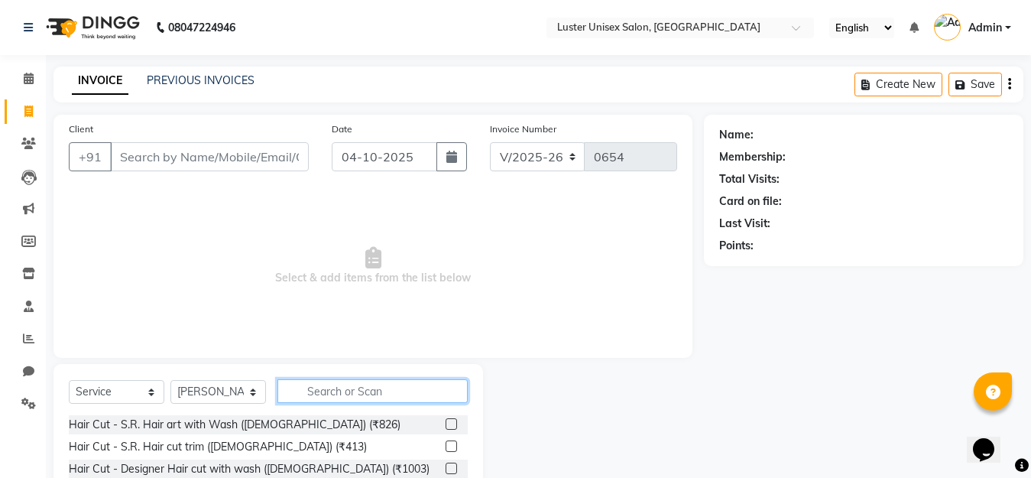
click at [348, 393] on input "text" at bounding box center [372, 391] width 190 height 24
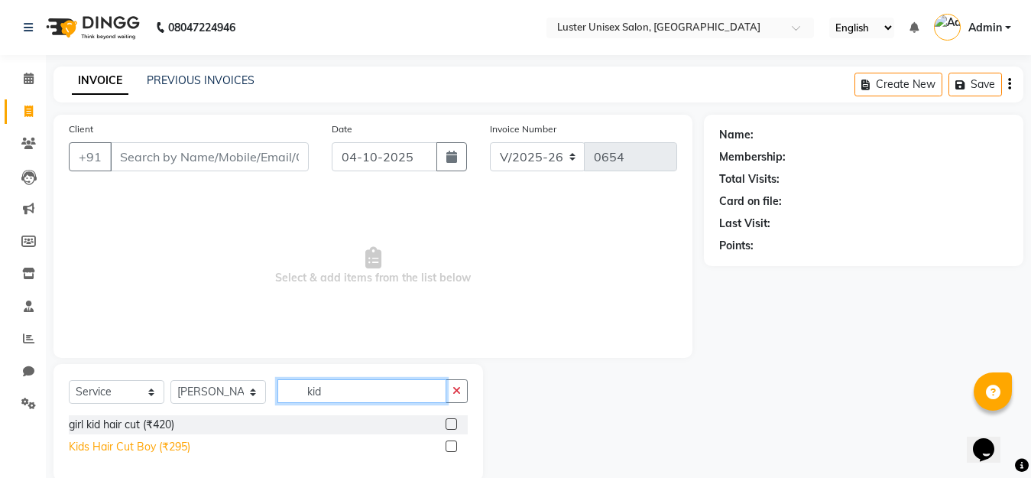
type input "kid"
click at [79, 442] on div "Kids Hair Cut Boy (₹295)" at bounding box center [129, 447] width 121 height 16
checkbox input "false"
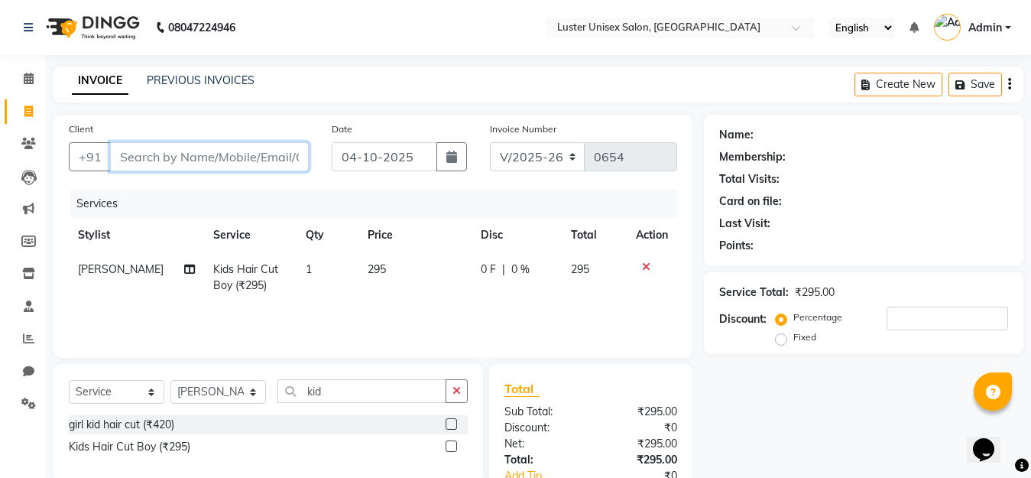
click at [165, 153] on input "Client" at bounding box center [209, 156] width 199 height 29
click at [458, 393] on icon "button" at bounding box center [456, 390] width 8 height 11
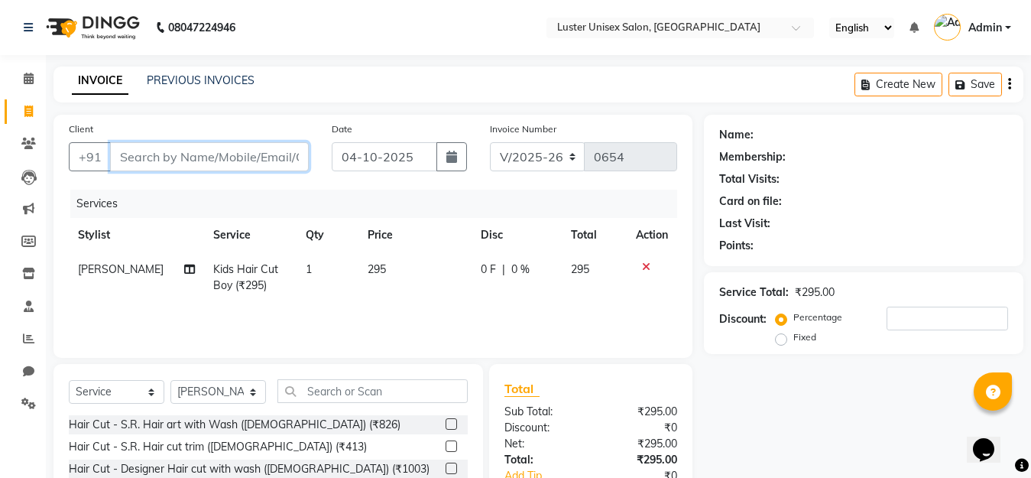
click at [193, 161] on input "Client" at bounding box center [209, 156] width 199 height 29
click at [177, 157] on input "Client" at bounding box center [209, 156] width 199 height 29
type input "9"
type input "0"
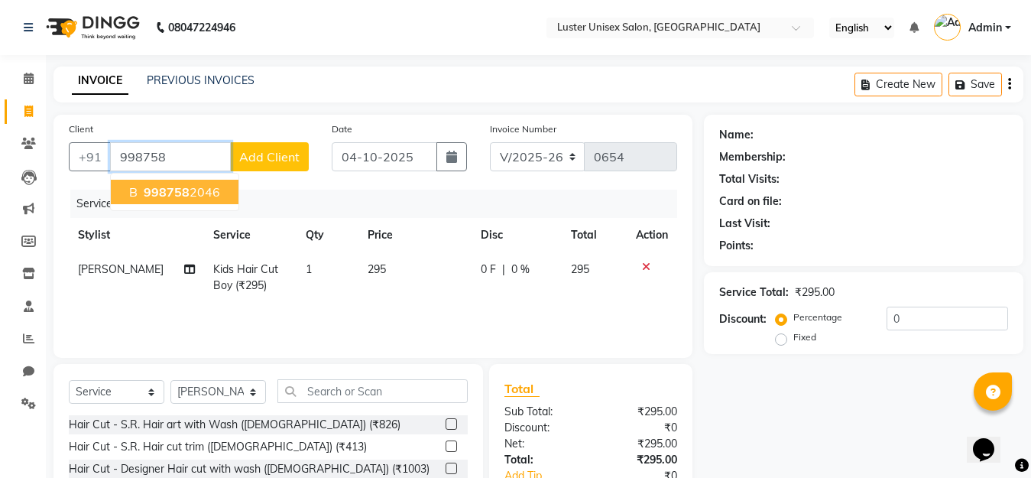
click at [154, 195] on span "998758" at bounding box center [167, 191] width 46 height 15
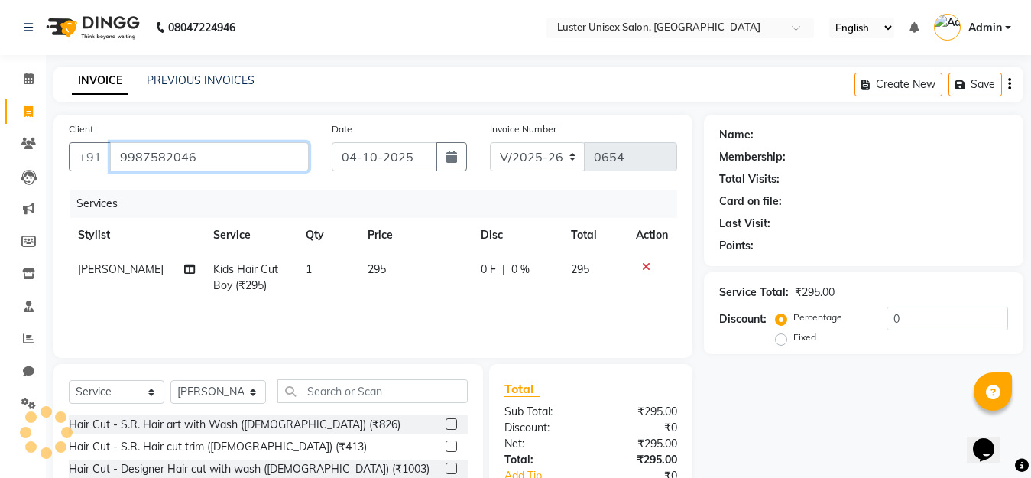
type input "9987582046"
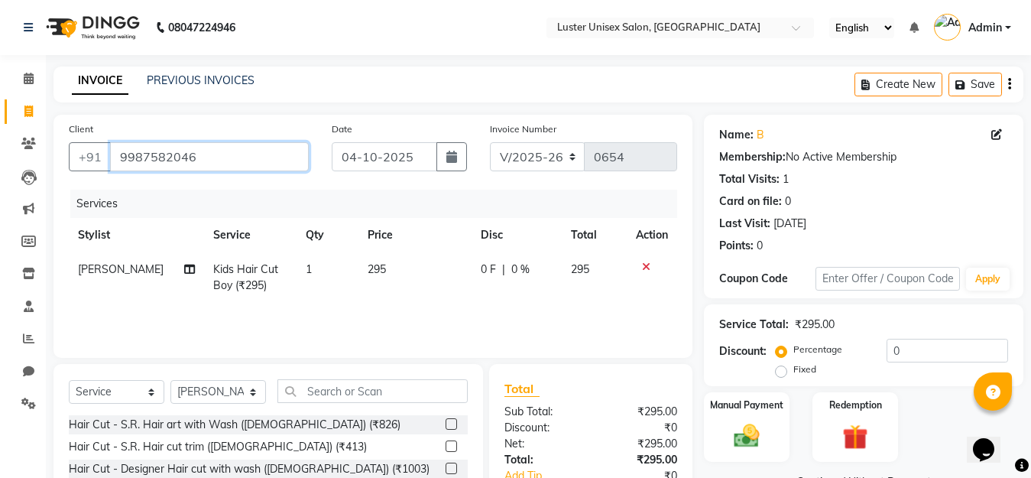
click at [222, 163] on input "9987582046" at bounding box center [209, 156] width 199 height 29
click at [773, 128] on div "Name: B" at bounding box center [863, 135] width 289 height 16
click at [768, 129] on div "Name: B" at bounding box center [863, 135] width 289 height 16
click at [769, 131] on div "Name: B" at bounding box center [863, 135] width 289 height 16
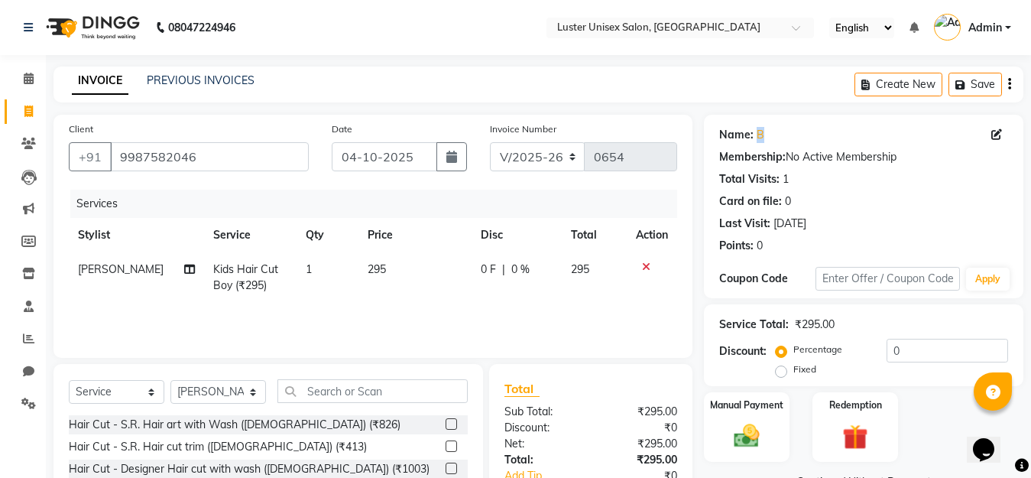
click at [769, 131] on div "Name: B" at bounding box center [863, 135] width 289 height 16
click at [245, 151] on input "9987582046" at bounding box center [209, 156] width 199 height 29
drag, startPoint x: 245, startPoint y: 151, endPoint x: 214, endPoint y: 151, distance: 31.3
click at [235, 151] on input "9987582046" at bounding box center [209, 156] width 199 height 29
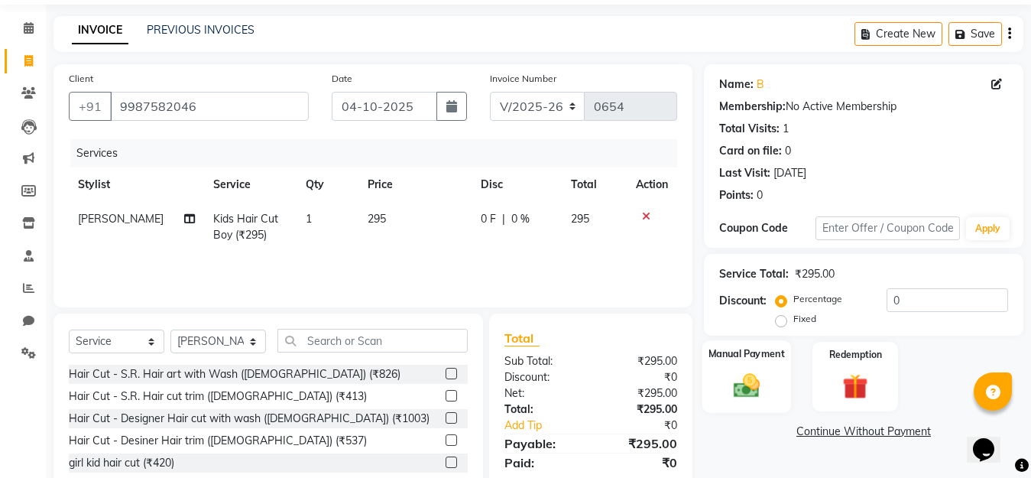
scroll to position [134, 0]
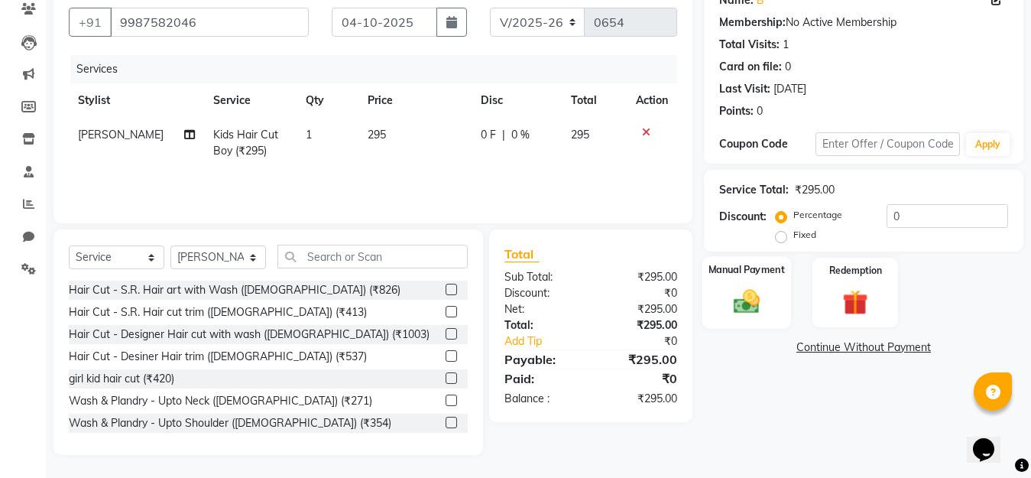
click at [749, 316] on img at bounding box center [746, 301] width 43 height 31
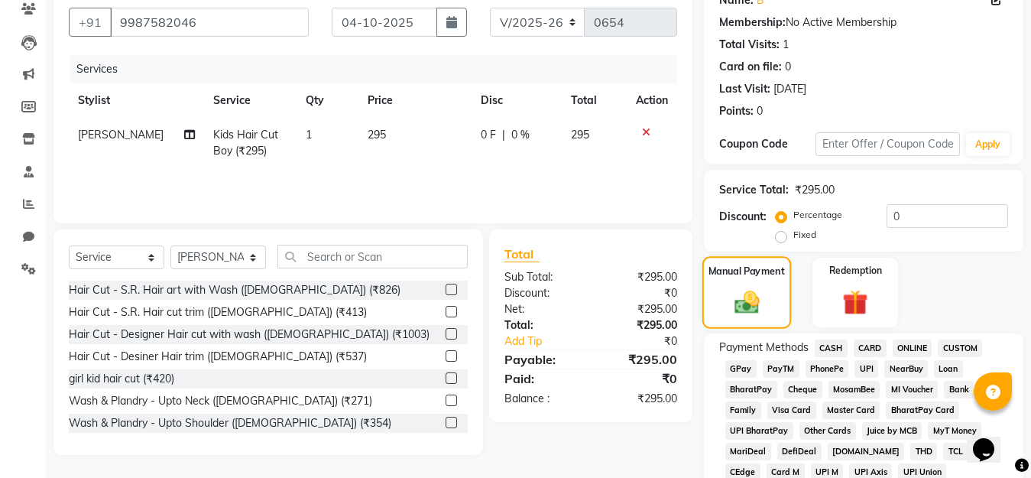
click at [749, 314] on img at bounding box center [746, 301] width 40 height 29
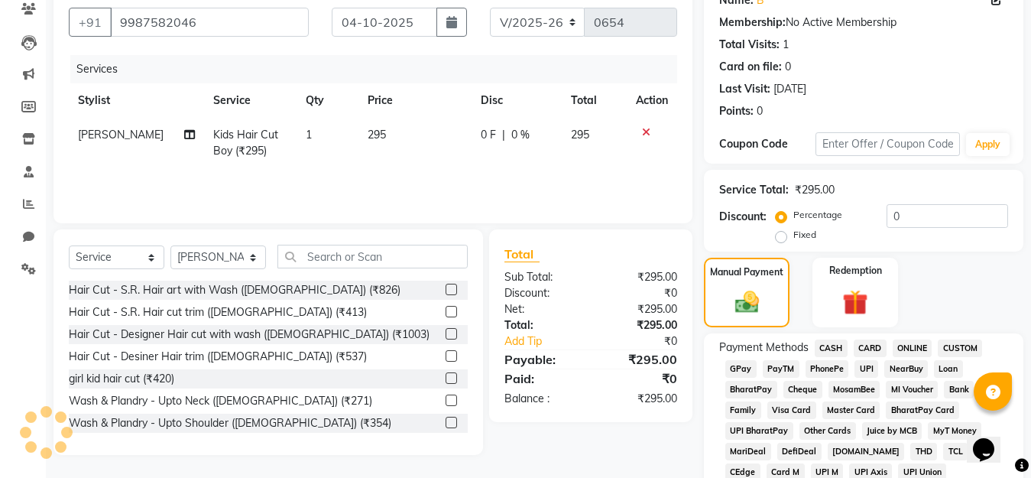
click at [782, 364] on span "PayTM" at bounding box center [781, 369] width 37 height 18
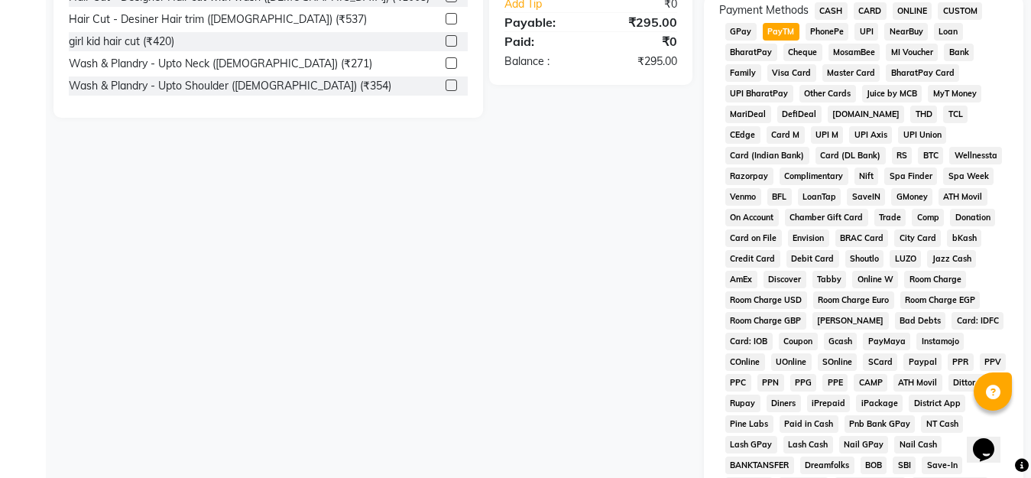
scroll to position [593, 0]
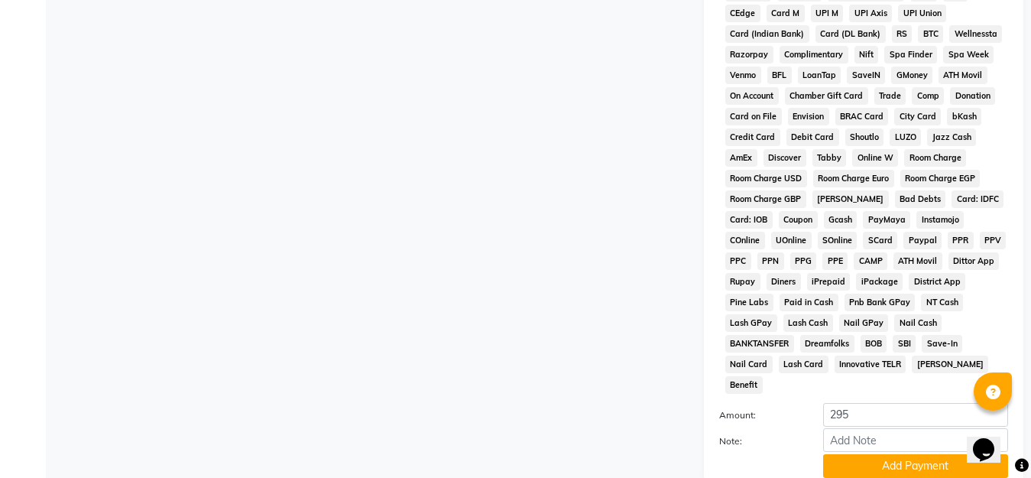
click at [873, 442] on button "Add Payment" at bounding box center [915, 466] width 185 height 24
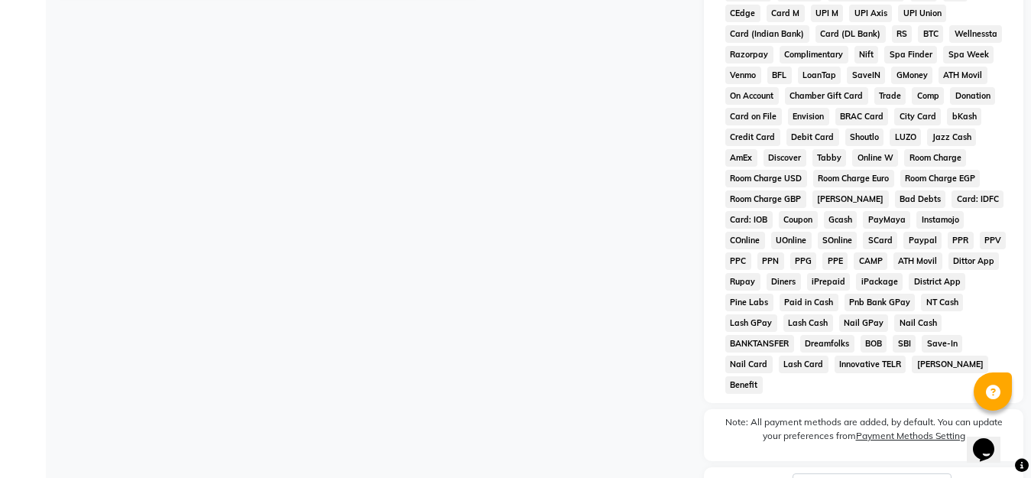
scroll to position [696, 0]
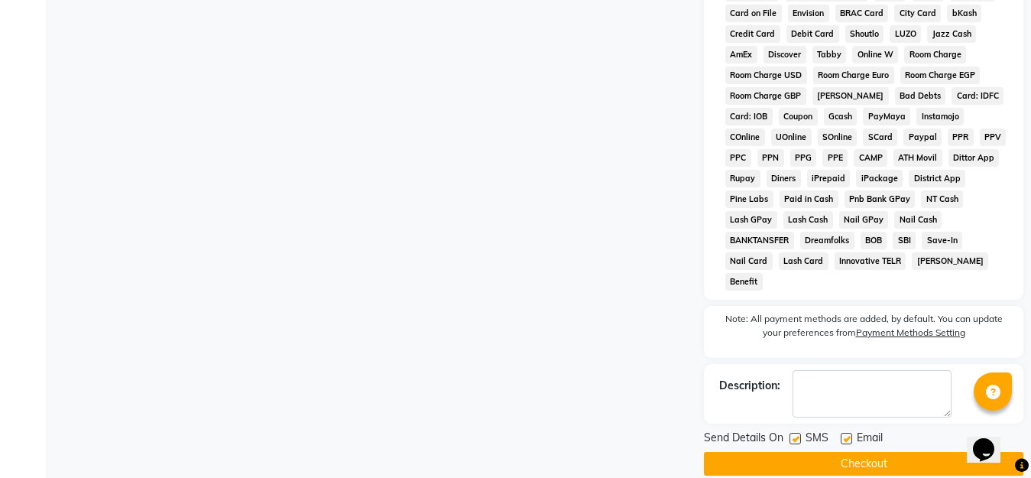
drag, startPoint x: 862, startPoint y: 449, endPoint x: 853, endPoint y: 436, distance: 15.5
click at [860, 442] on button "Checkout" at bounding box center [863, 464] width 319 height 24
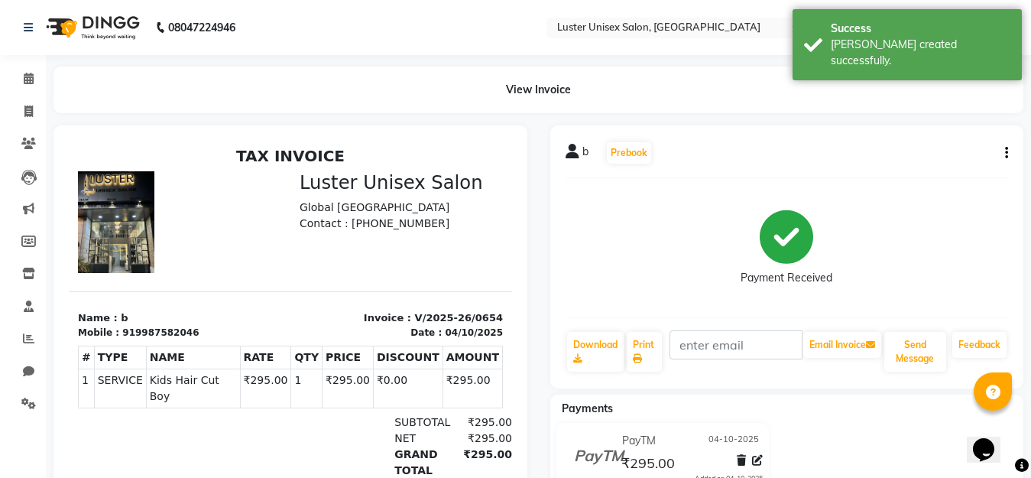
click at [133, 313] on p "Name : b" at bounding box center [179, 317] width 203 height 15
click at [128, 309] on section "Name : b Mobile : 919987582046 Invoice : V/2025-26/0654 Date : [DATE]" at bounding box center [290, 315] width 443 height 48
click at [126, 309] on section "Name : b Mobile : 919987582046 Invoice : V/2025-26/0654 Date : [DATE]" at bounding box center [290, 315] width 443 height 48
click at [125, 309] on section "Name : b Mobile : 919987582046 Invoice : V/2025-26/0654 Date : [DATE]" at bounding box center [290, 315] width 443 height 48
click at [123, 316] on p "Name : b" at bounding box center [179, 317] width 203 height 15
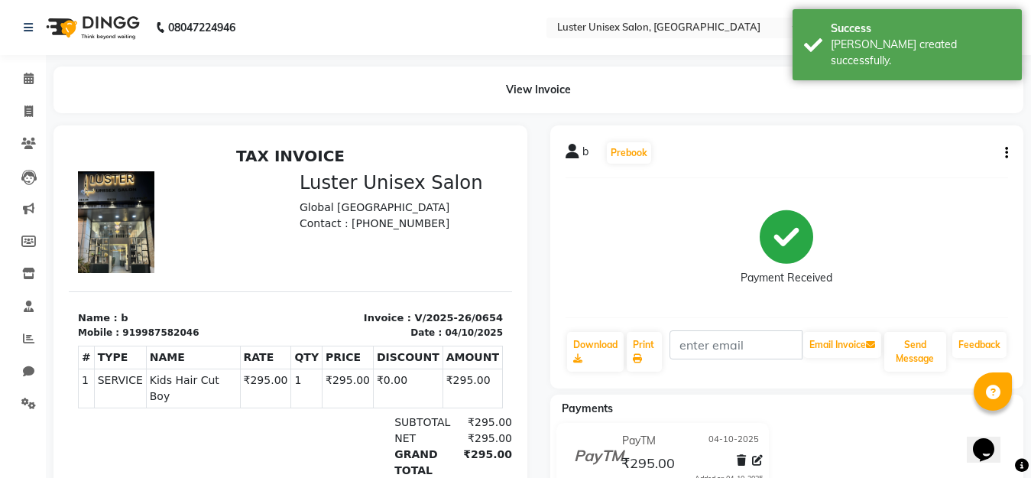
click at [123, 316] on p "Name : b" at bounding box center [179, 317] width 203 height 15
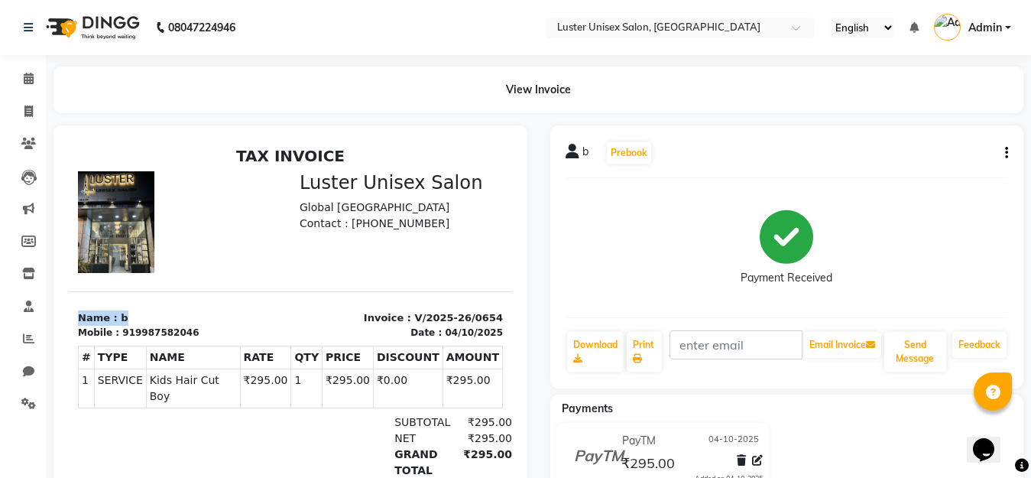
drag, startPoint x: 364, startPoint y: 277, endPoint x: 423, endPoint y: 179, distance: 114.1
click at [423, 179] on div "TAX INVOICE Luster Unisex Salon [GEOGRAPHIC_DATA] Contact : [PHONE_NUMBER] Name…" at bounding box center [290, 347] width 443 height 400
click at [249, 13] on nav "08047224946 Select Location × Luster Unisex Salon, Kharadi English ENGLISH Espa…" at bounding box center [515, 27] width 1031 height 55
drag, startPoint x: 16, startPoint y: 76, endPoint x: 30, endPoint y: 82, distance: 15.1
click at [17, 76] on span at bounding box center [28, 79] width 27 height 18
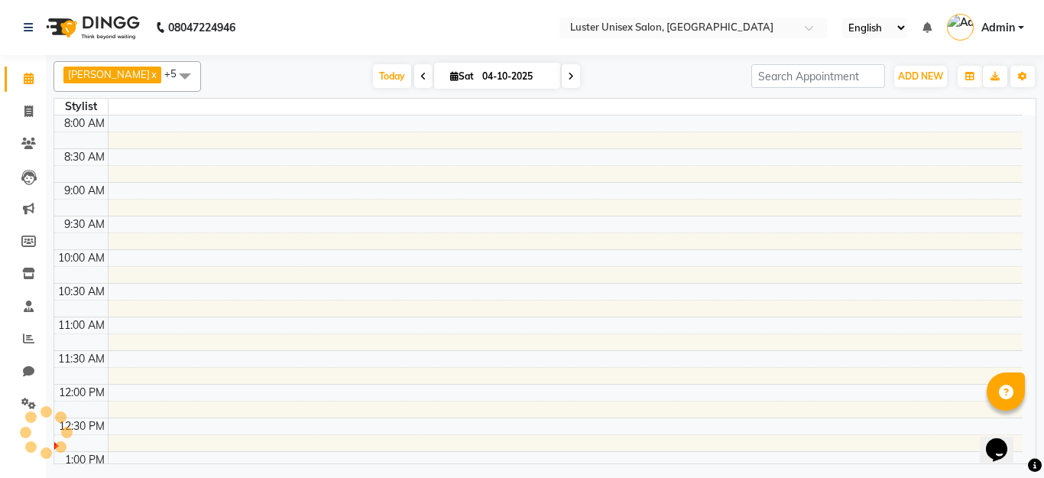
click at [30, 82] on icon at bounding box center [29, 78] width 10 height 11
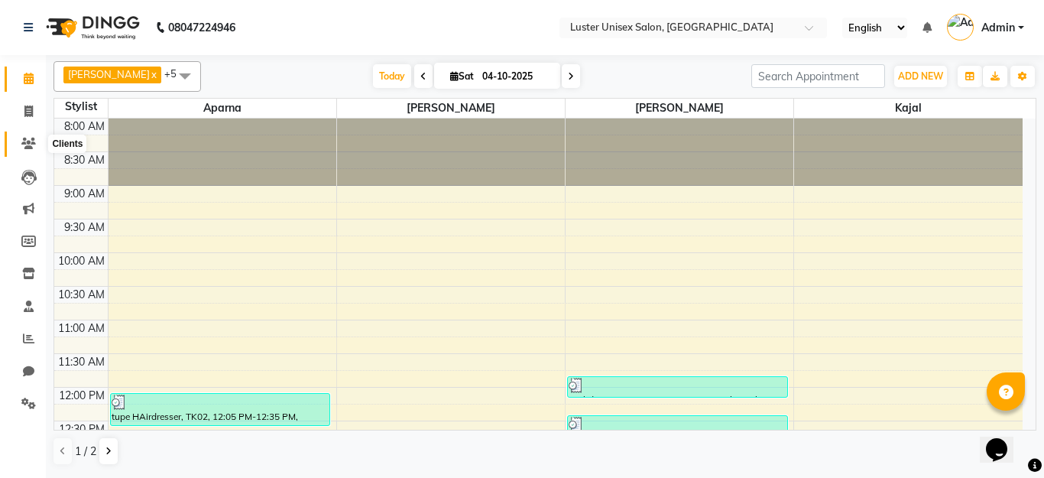
click at [31, 147] on icon at bounding box center [28, 143] width 15 height 11
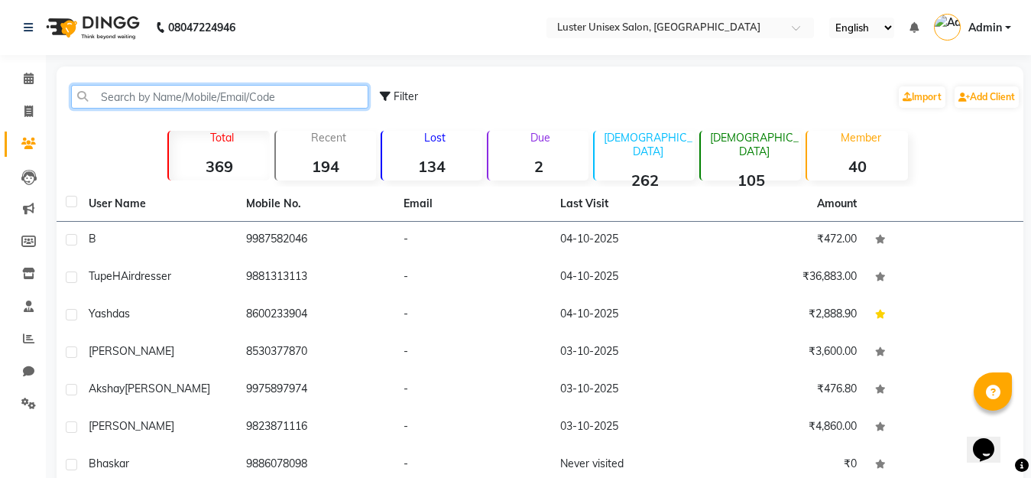
click at [173, 99] on input "text" at bounding box center [219, 97] width 297 height 24
click at [173, 93] on input "text" at bounding box center [219, 97] width 297 height 24
paste input "9987582046"
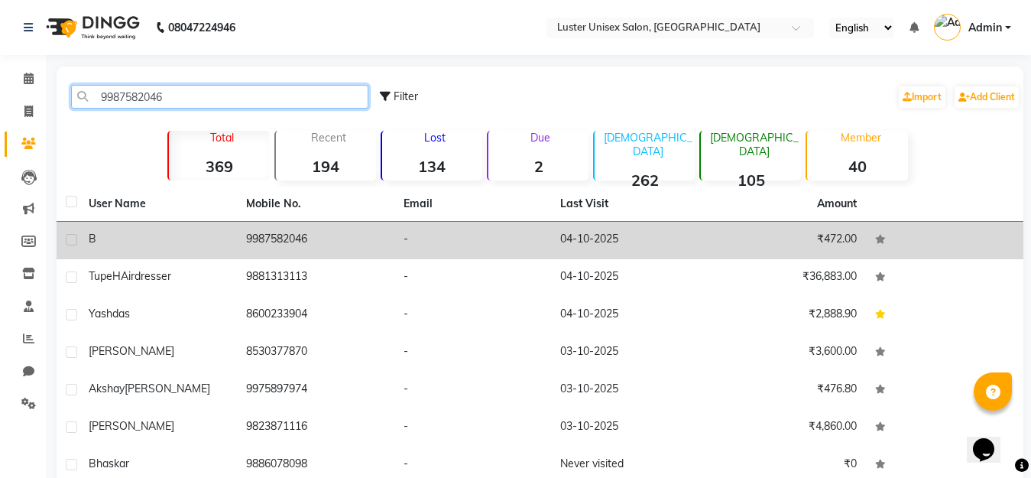
type input "9987582046"
click at [280, 233] on td "9987582046" at bounding box center [315, 240] width 157 height 37
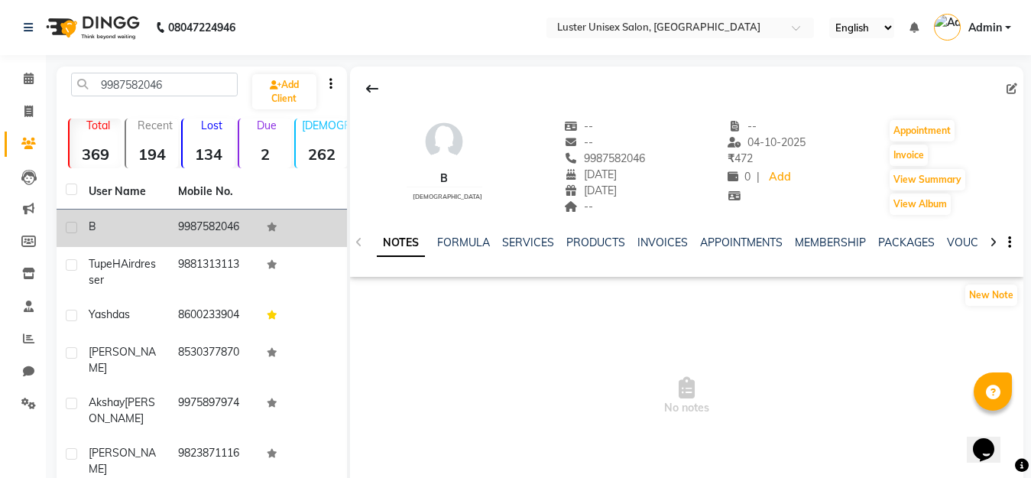
click at [89, 226] on span "b" at bounding box center [93, 226] width 8 height 14
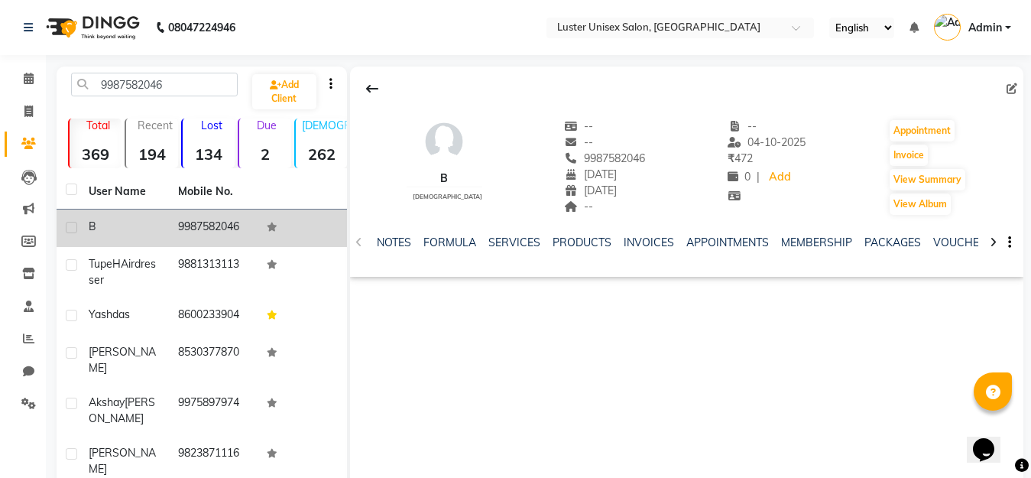
click at [92, 225] on span "b" at bounding box center [93, 226] width 8 height 14
click at [92, 222] on span "b" at bounding box center [93, 226] width 8 height 14
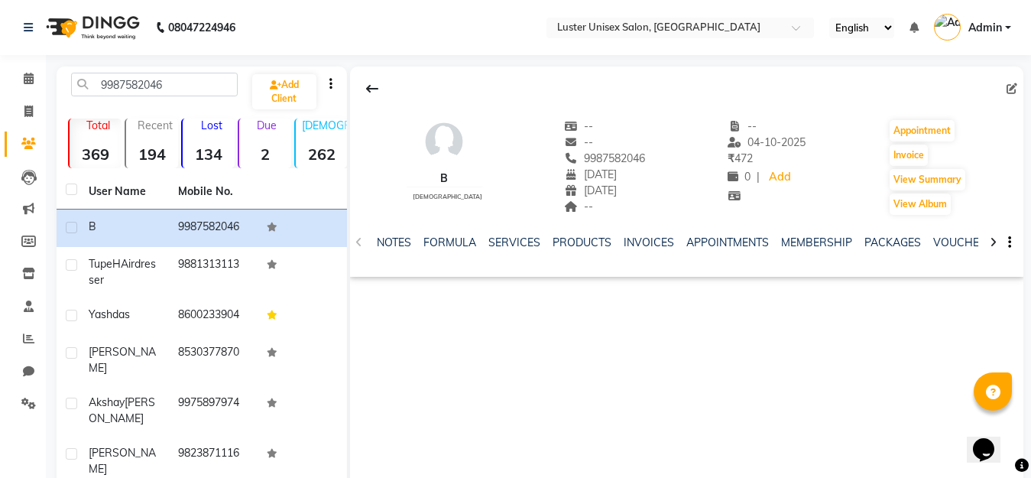
click at [331, 84] on icon "button" at bounding box center [330, 83] width 3 height 1
click at [432, 373] on div "b [DEMOGRAPHIC_DATA] -- -- 9987582046 [DATE] [DATE] -- -- [DATE] ₹ 472 0 | Add …" at bounding box center [687, 295] width 674 height 458
click at [510, 240] on link "SERVICES" at bounding box center [514, 242] width 52 height 14
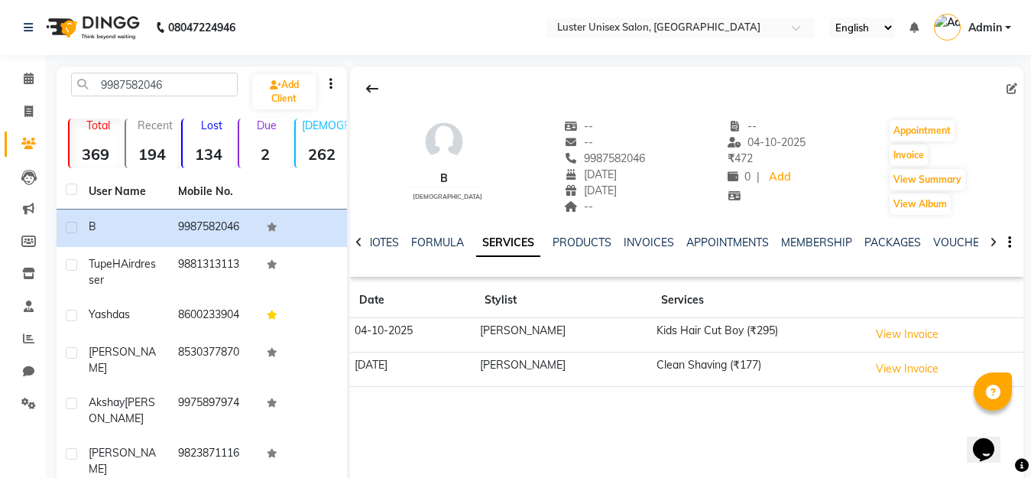
click at [579, 251] on div "NOTES FORMULA SERVICES PRODUCTS INVOICES APPOINTMENTS MEMBERSHIP PACKAGES VOUCH…" at bounding box center [669, 249] width 584 height 28
click at [1016, 86] on span at bounding box center [1014, 89] width 17 height 16
click at [1011, 86] on icon at bounding box center [1011, 88] width 11 height 11
select select "02"
select select "12"
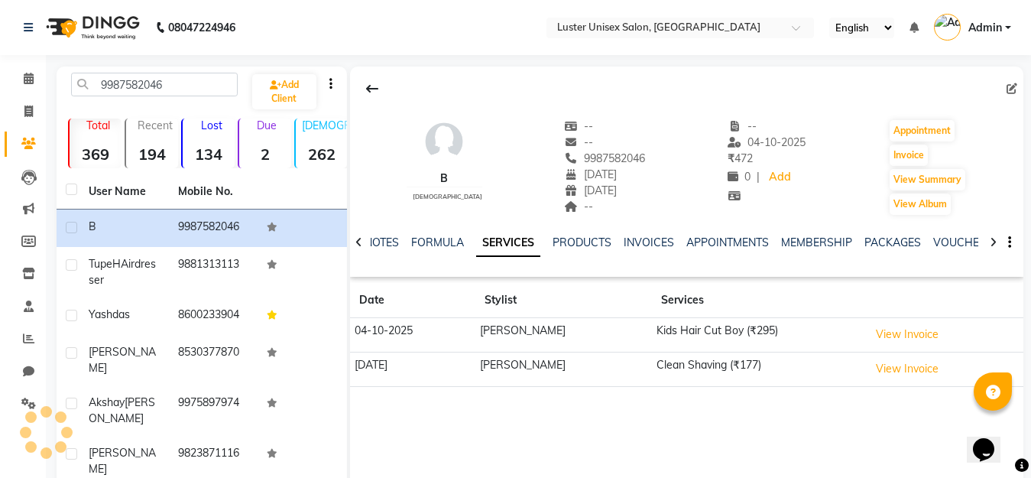
select select "1991"
select select "[DEMOGRAPHIC_DATA]"
select select "27"
select select "04"
select select "2014"
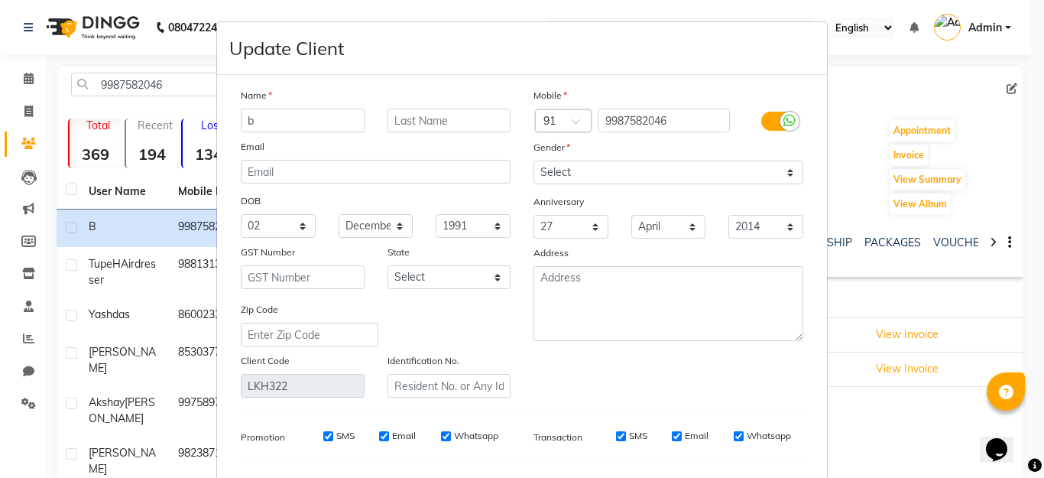
click at [286, 124] on input "b" at bounding box center [303, 121] width 124 height 24
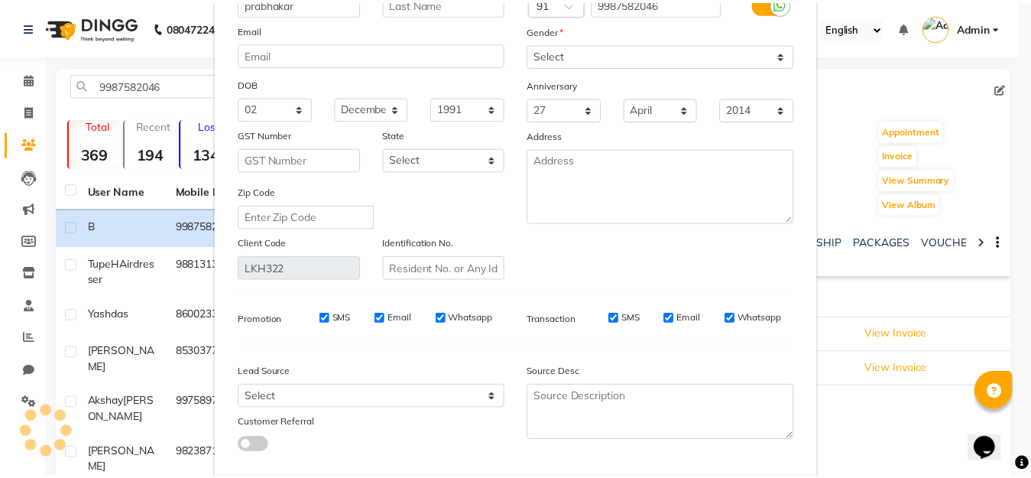
scroll to position [200, 0]
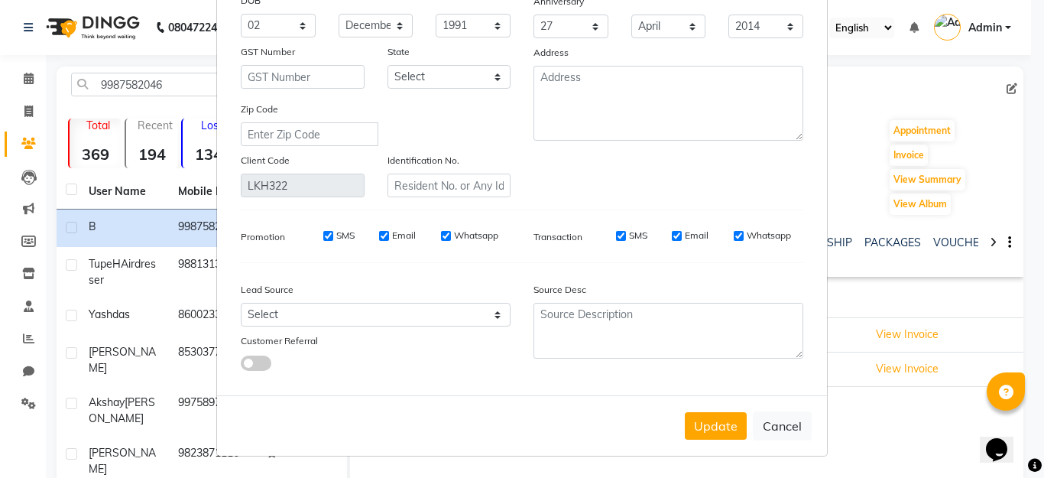
type input "prabhakar"
click at [700, 428] on button "Update" at bounding box center [716, 426] width 62 height 28
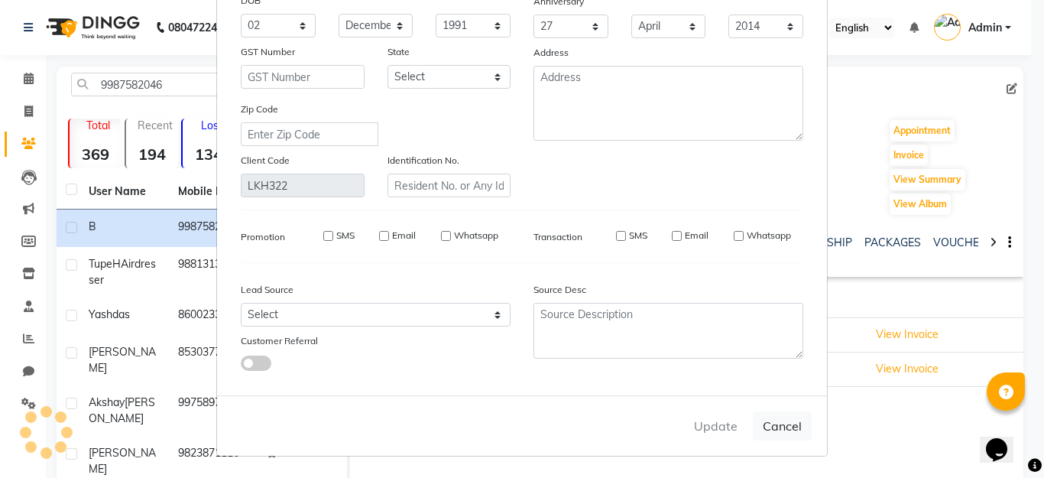
select select
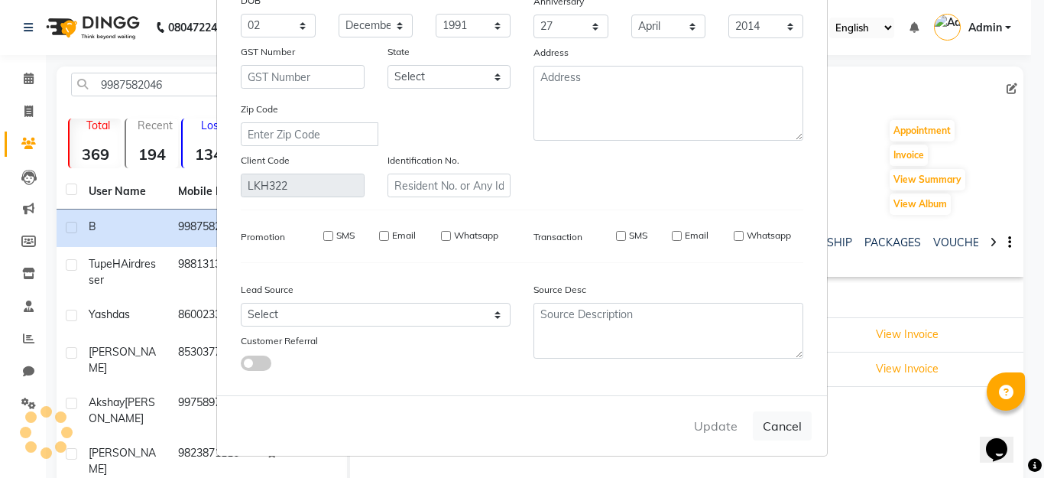
select select
checkbox input "false"
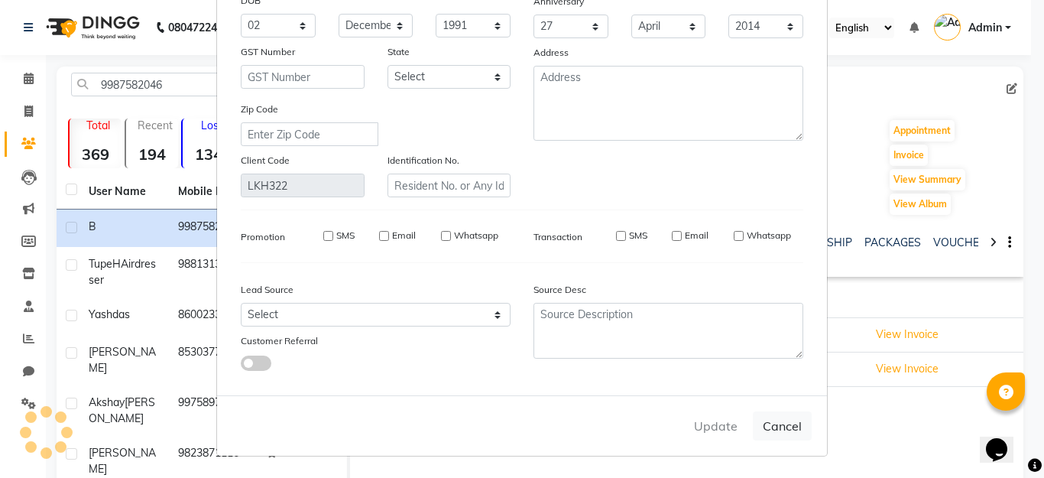
checkbox input "false"
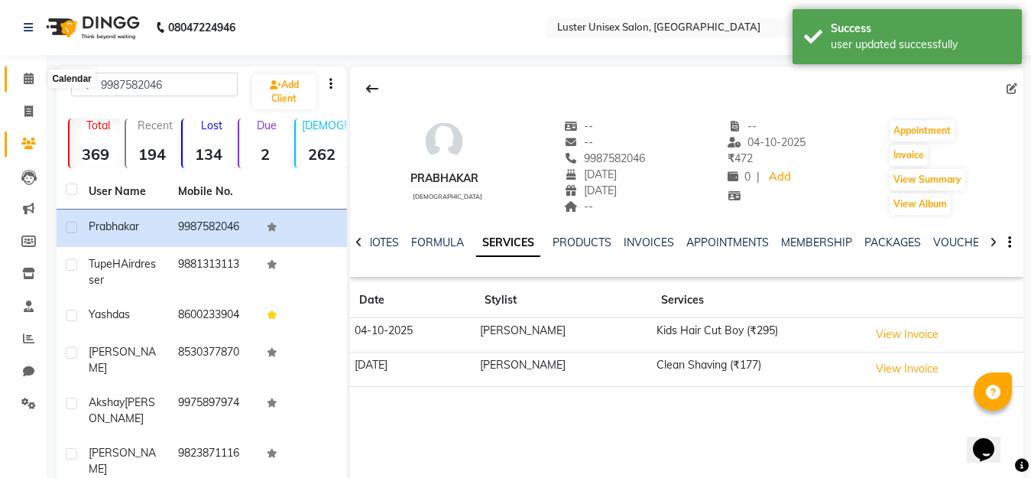
click at [26, 79] on icon at bounding box center [29, 78] width 10 height 11
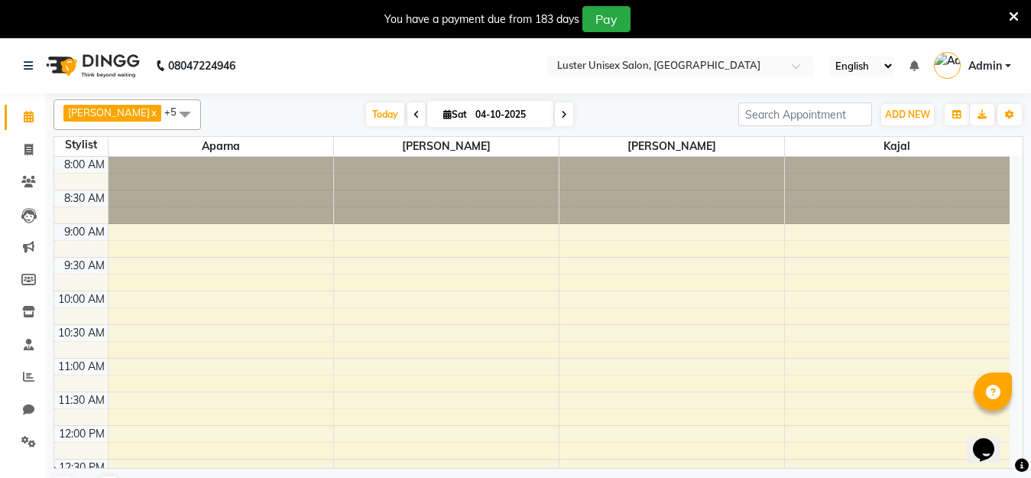
click at [1013, 11] on icon at bounding box center [1014, 17] width 10 height 14
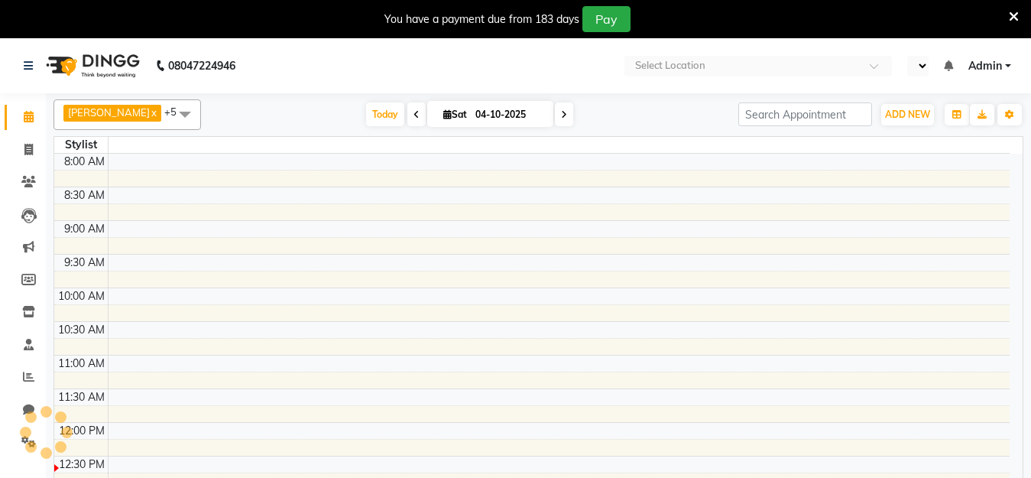
select select "en"
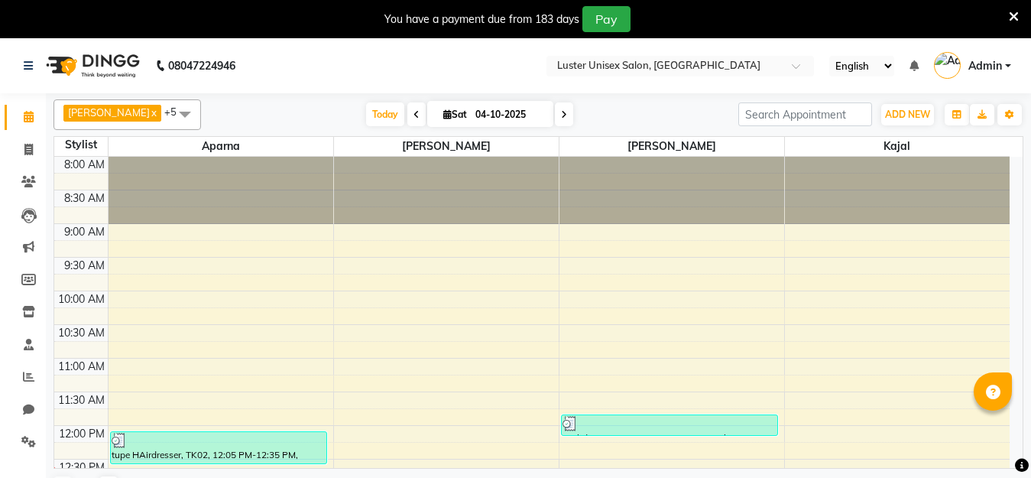
click at [1011, 15] on icon at bounding box center [1014, 17] width 10 height 14
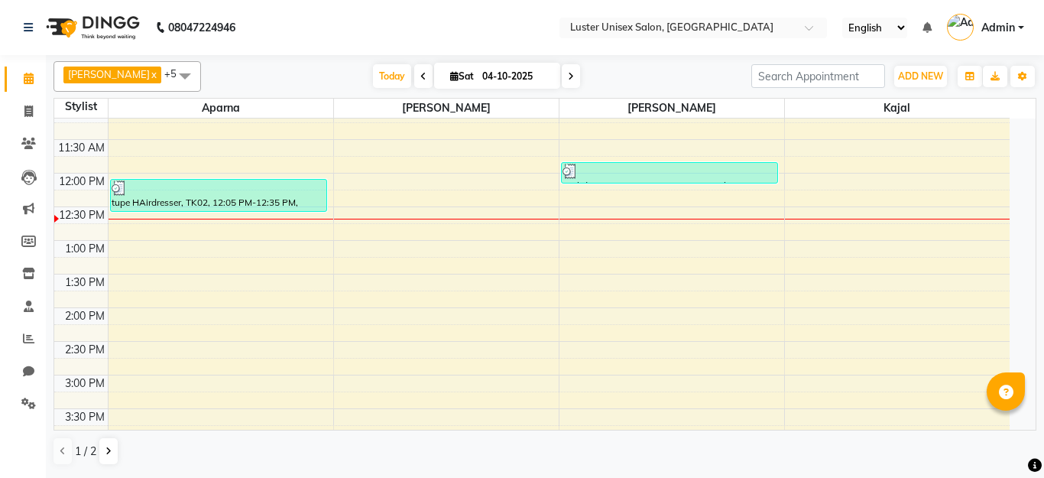
scroll to position [229, 0]
